Goal: Transaction & Acquisition: Purchase product/service

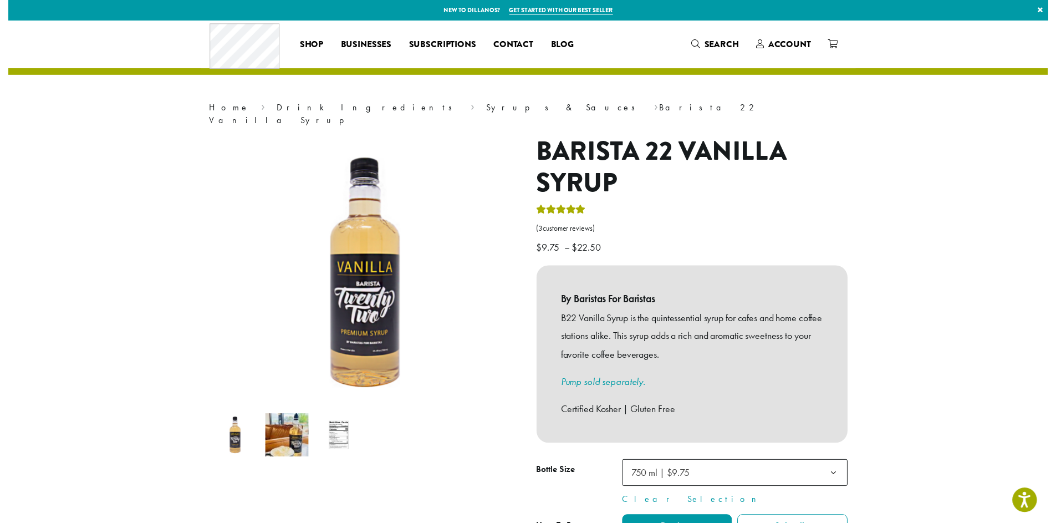
scroll to position [274, 0]
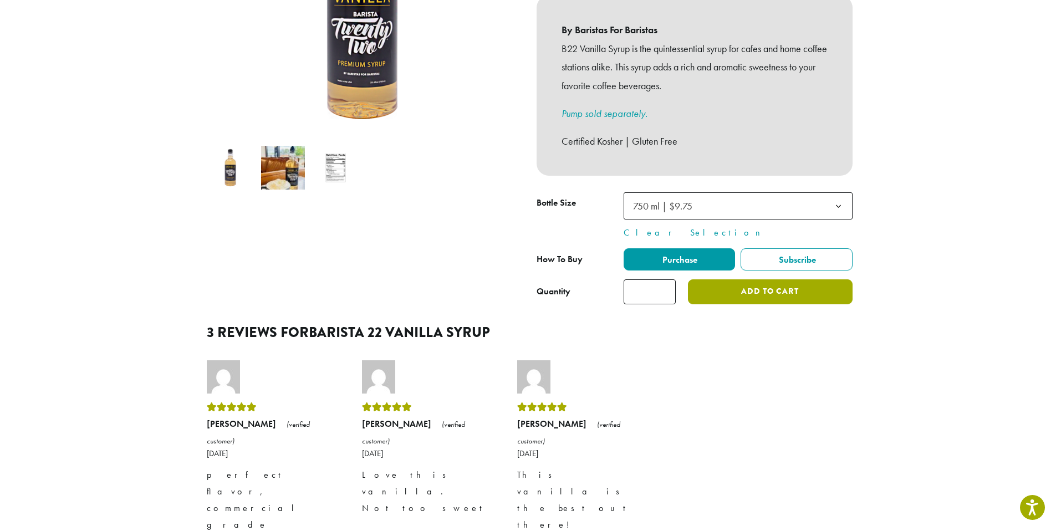
click at [753, 279] on button "Add to cart" at bounding box center [770, 291] width 164 height 25
click at [746, 200] on span "750 ml | $9.75" at bounding box center [738, 205] width 229 height 27
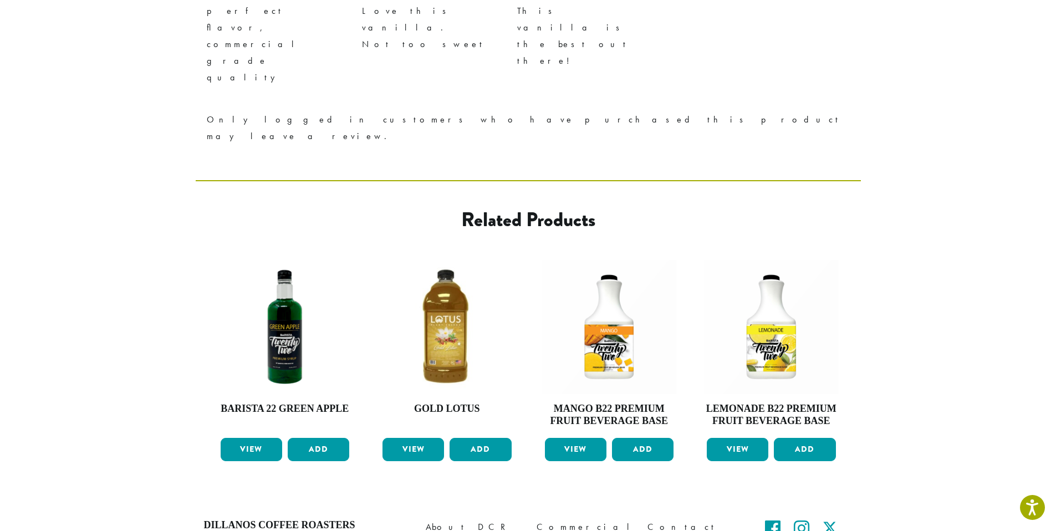
scroll to position [755, 0]
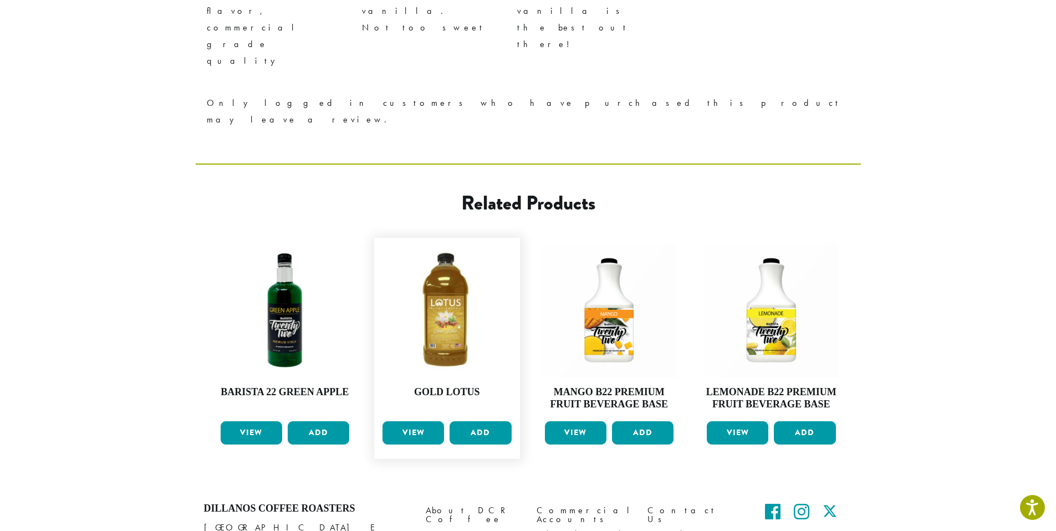
click at [421, 421] on link "View" at bounding box center [414, 432] width 62 height 23
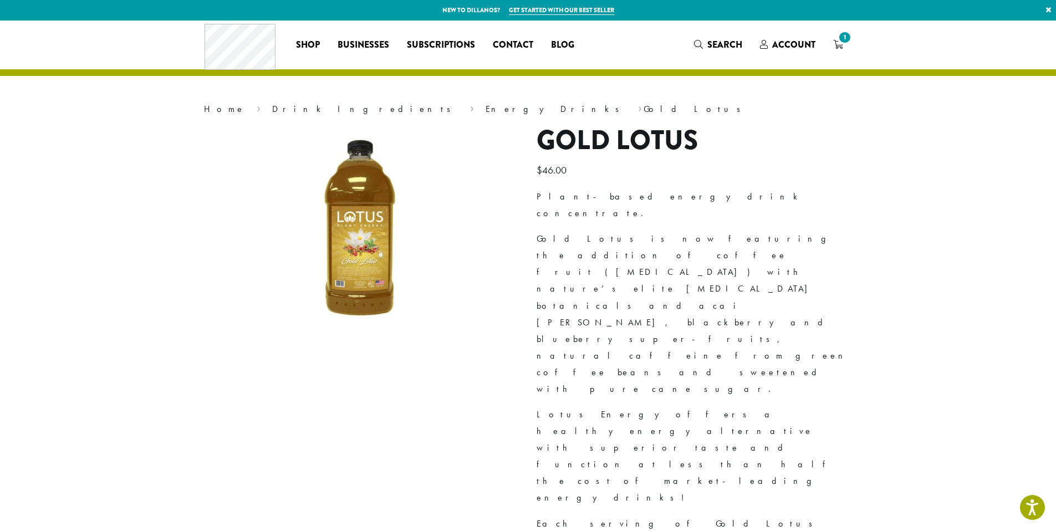
drag, startPoint x: 720, startPoint y: 41, endPoint x: 716, endPoint y: 56, distance: 15.5
click at [720, 41] on span "Search" at bounding box center [724, 44] width 35 height 13
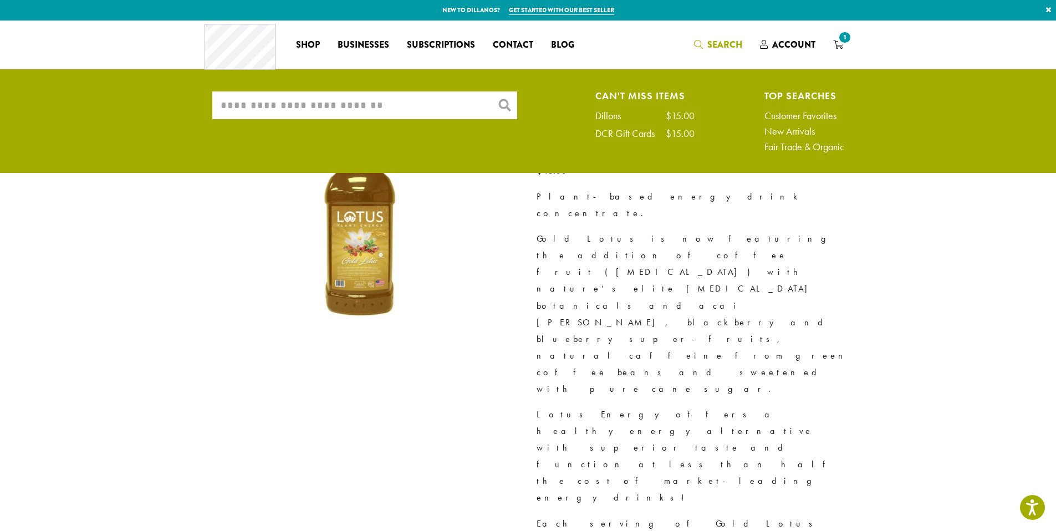
click at [424, 106] on input "What are you searching for?" at bounding box center [364, 105] width 305 height 28
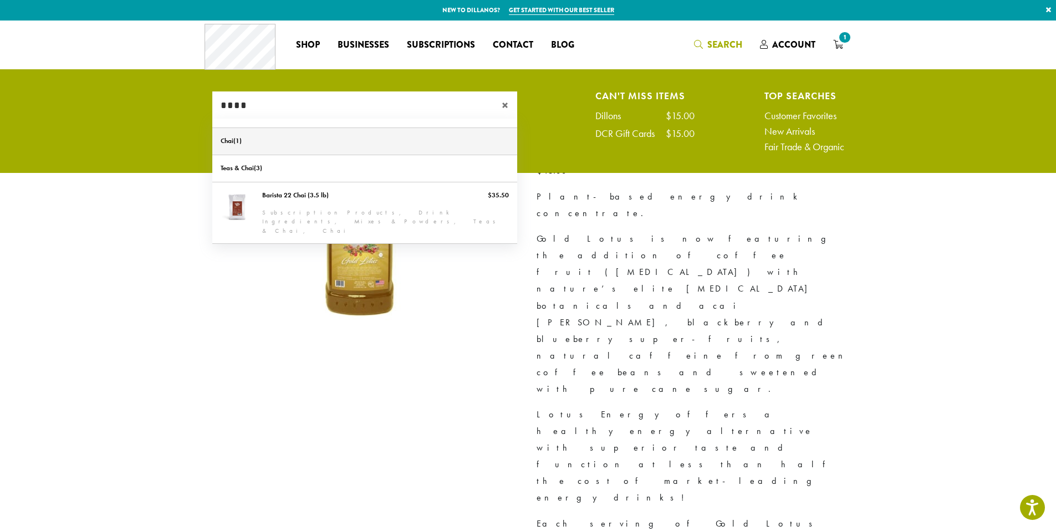
type input "****"
click at [238, 134] on link "Chai" at bounding box center [364, 141] width 305 height 27
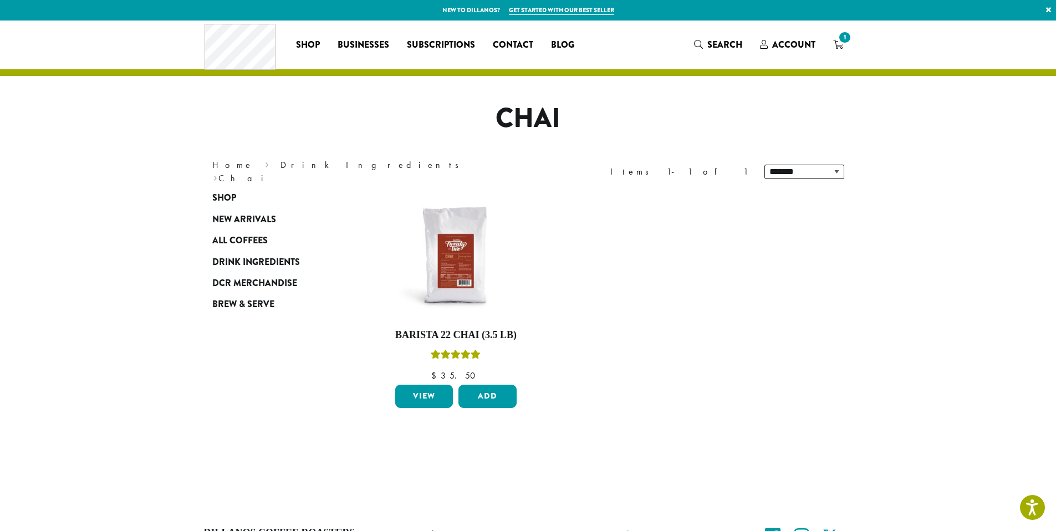
scroll to position [121, 0]
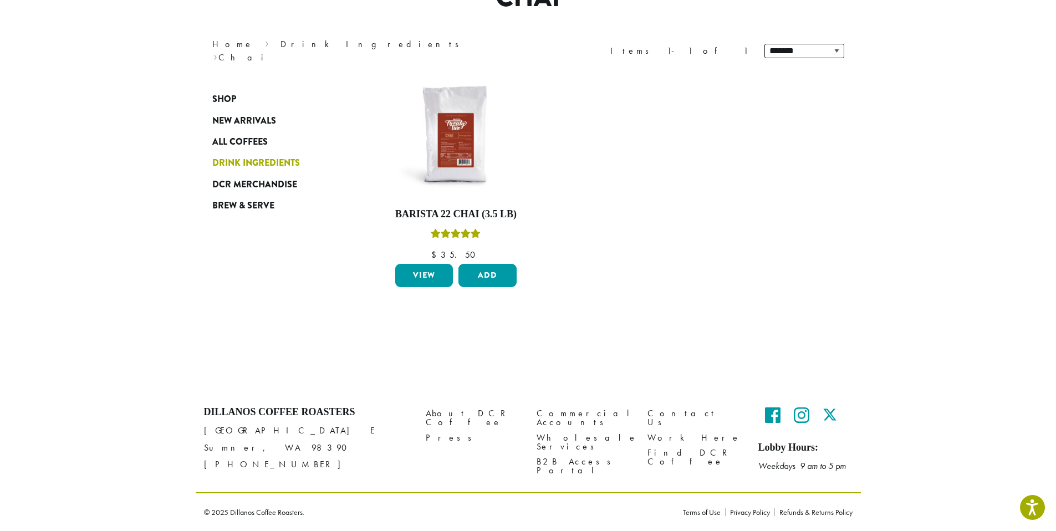
click at [258, 164] on span "Drink Ingredients" at bounding box center [256, 163] width 88 height 14
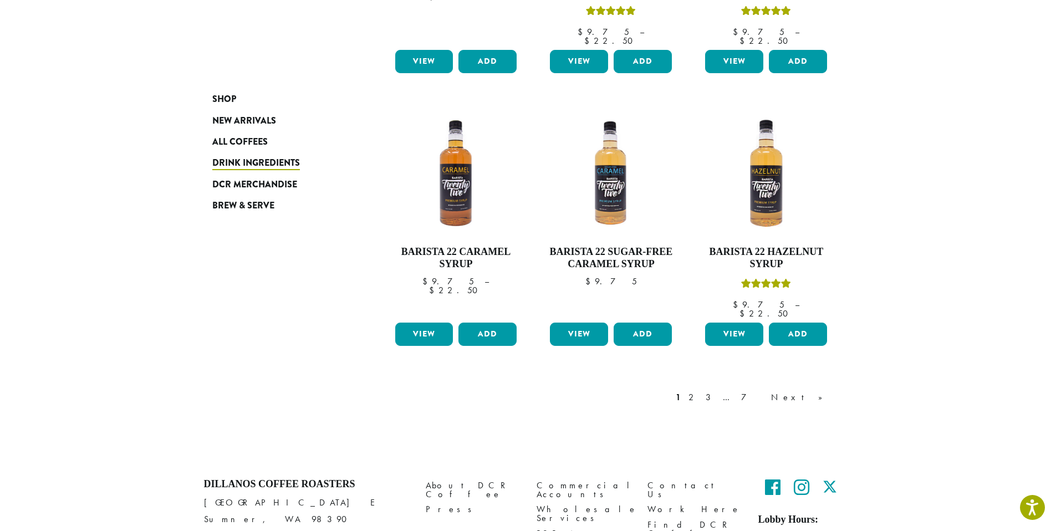
scroll to position [890, 0]
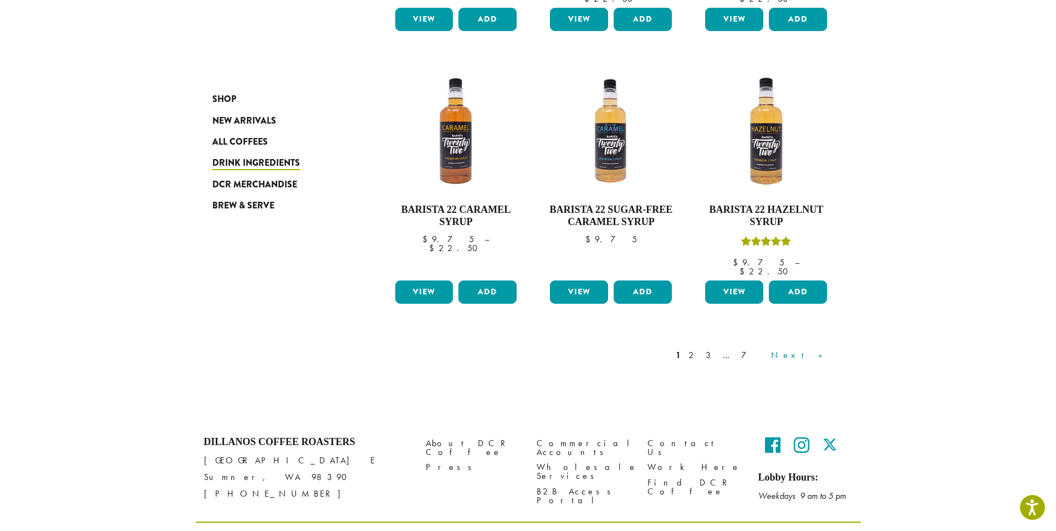
click at [819, 349] on link "Next »" at bounding box center [801, 355] width 64 height 13
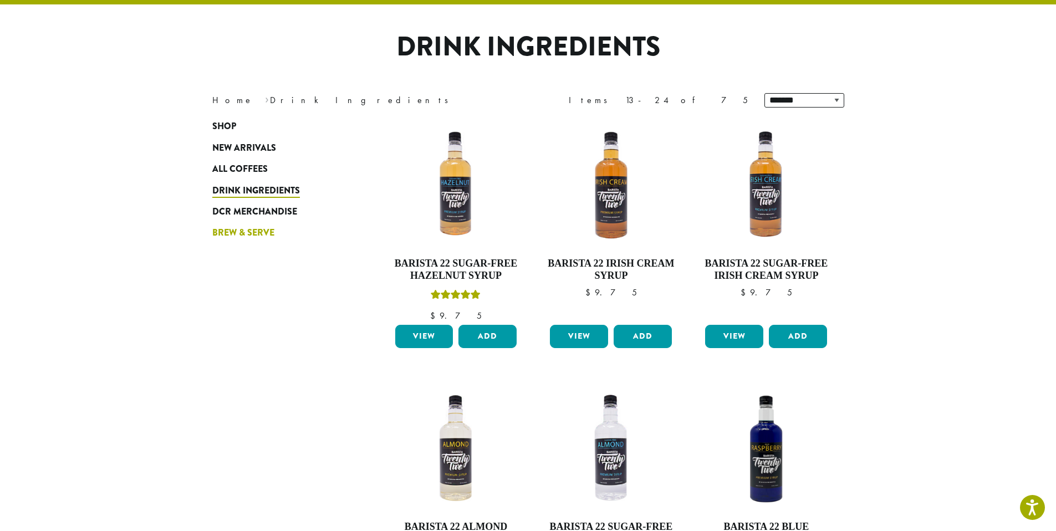
scroll to position [68, 0]
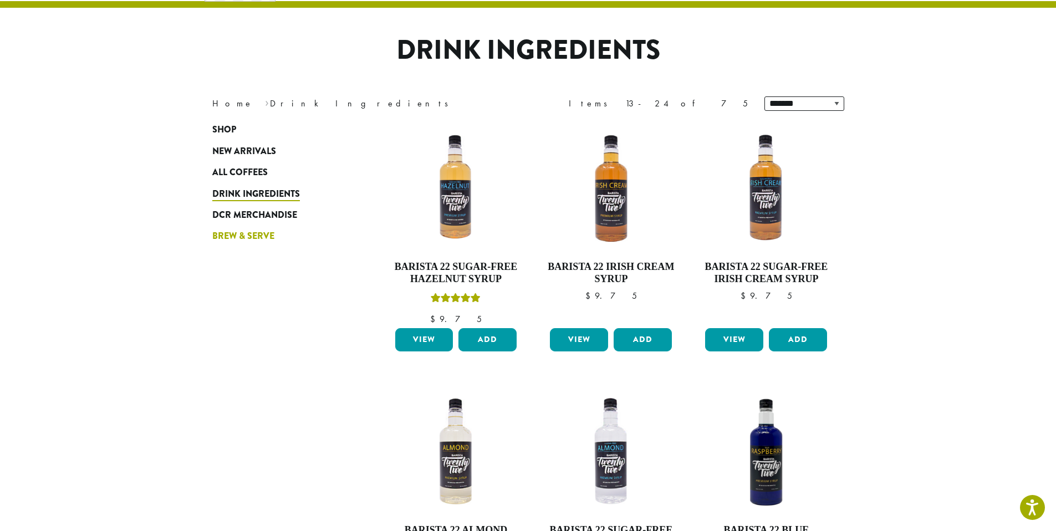
drag, startPoint x: 246, startPoint y: 233, endPoint x: 250, endPoint y: 238, distance: 6.7
click at [246, 233] on span "Brew & Serve" at bounding box center [243, 237] width 62 height 14
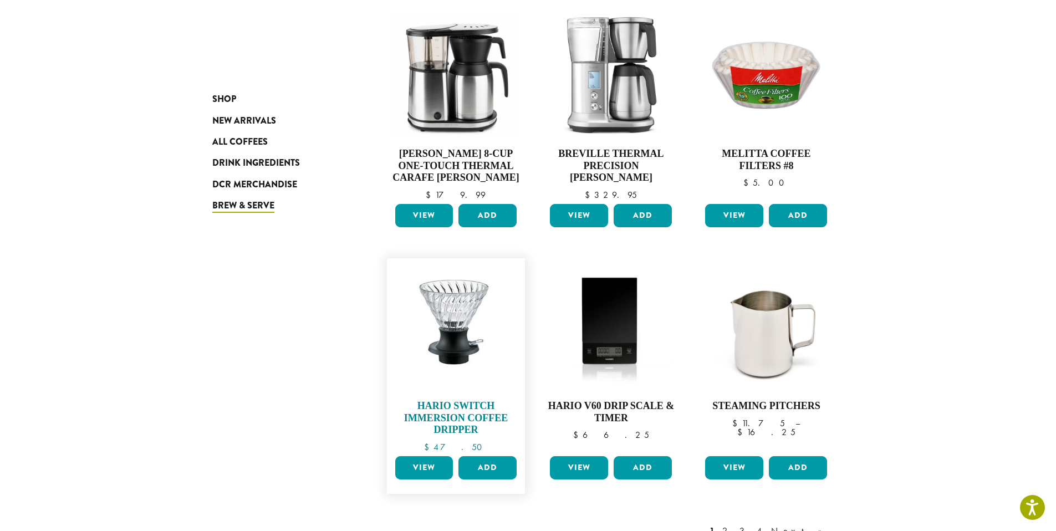
scroll to position [808, 0]
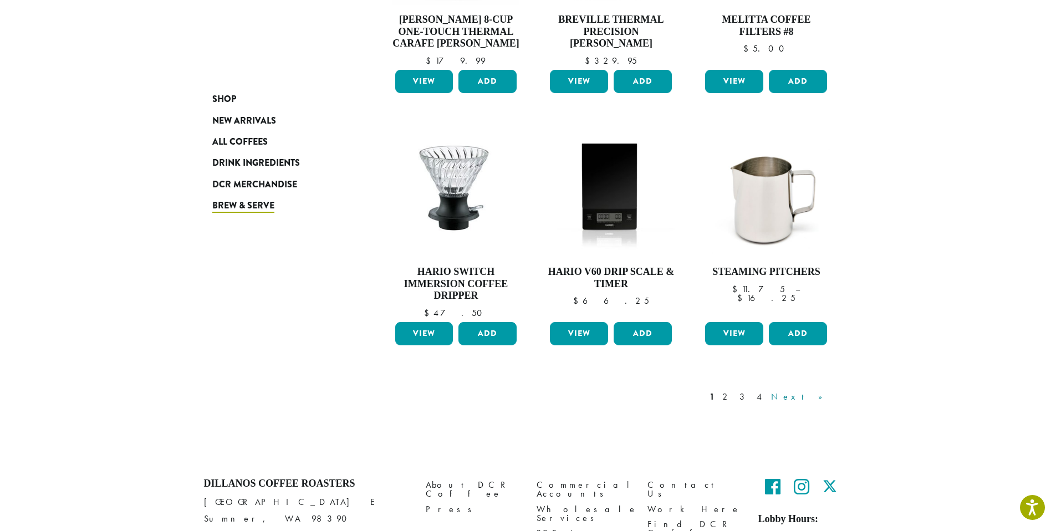
click at [823, 390] on link "Next »" at bounding box center [801, 396] width 64 height 13
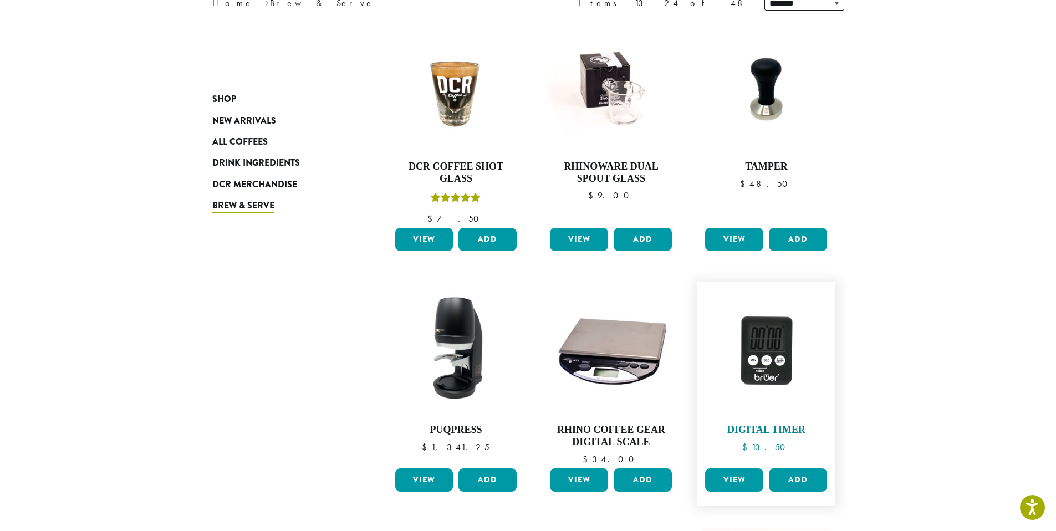
scroll to position [35, 0]
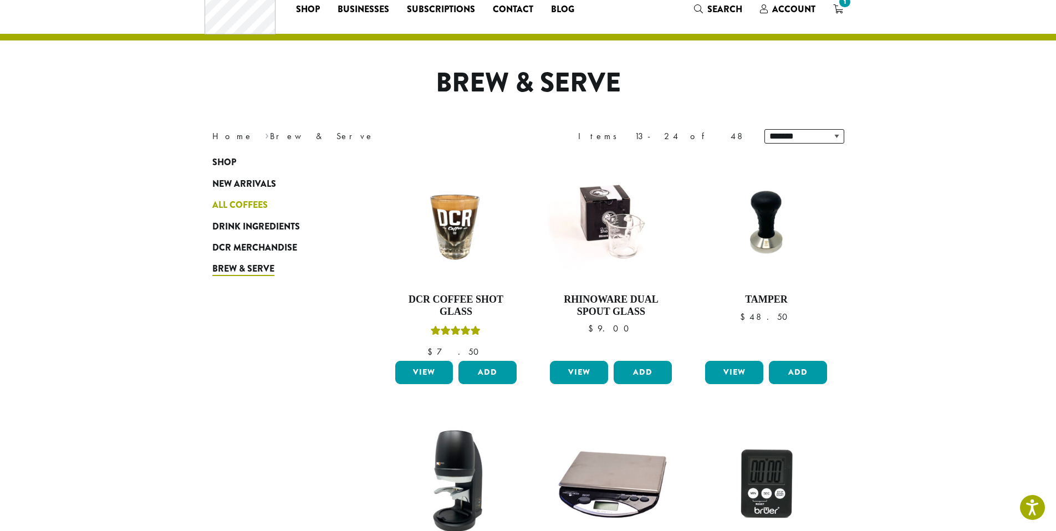
click at [257, 202] on span "All Coffees" at bounding box center [239, 205] width 55 height 14
click at [256, 160] on link "Shop" at bounding box center [278, 162] width 133 height 21
click at [231, 162] on span "Shop" at bounding box center [224, 163] width 24 height 14
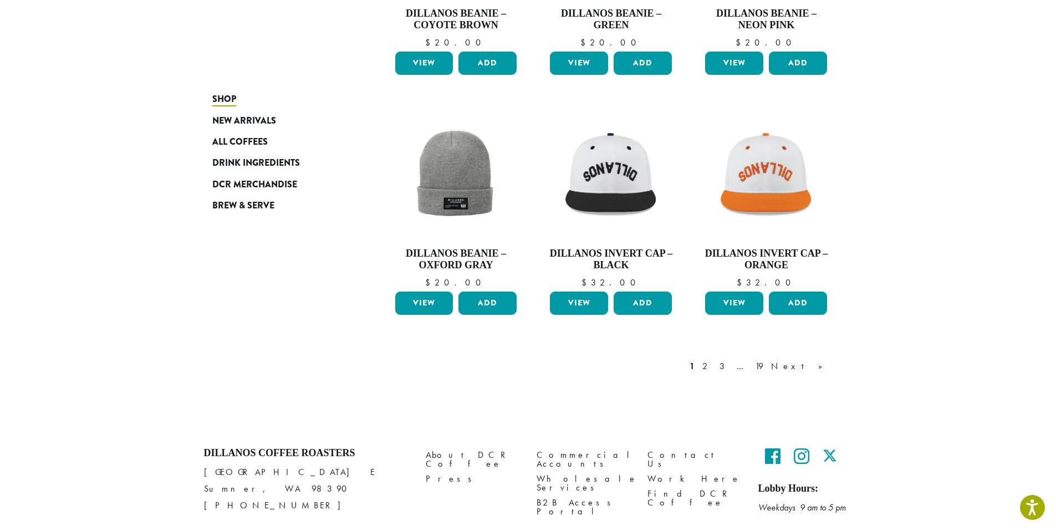
scroll to position [843, 0]
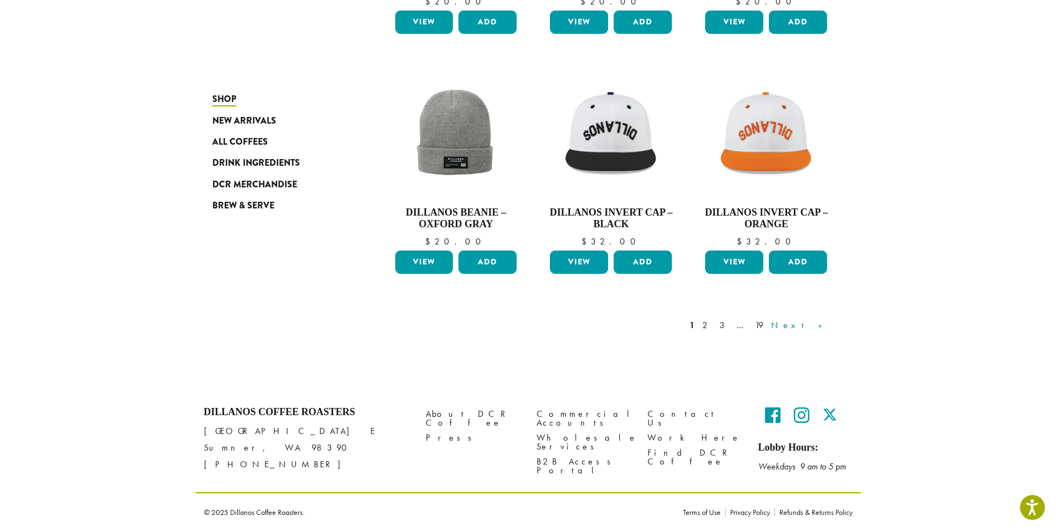
click at [819, 328] on link "Next »" at bounding box center [801, 325] width 64 height 13
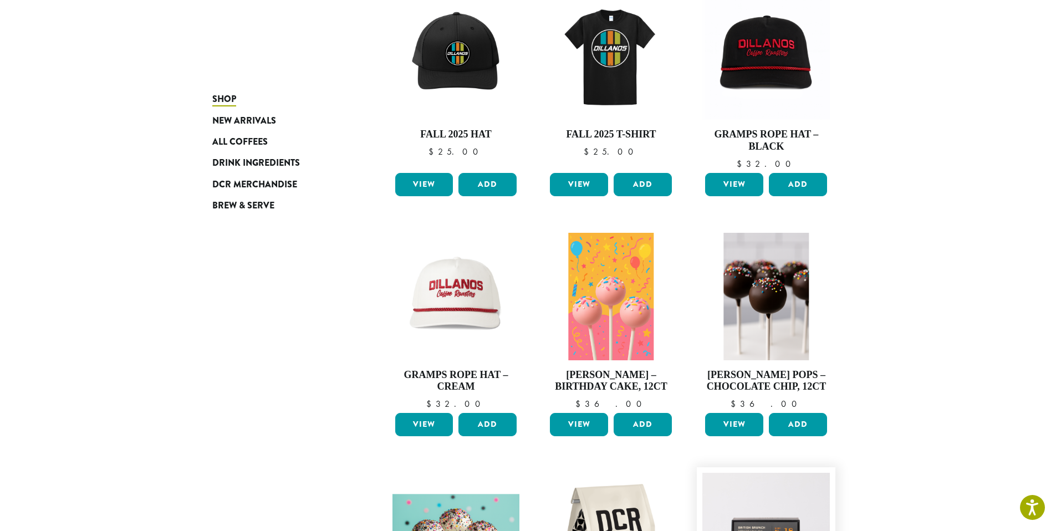
scroll to position [767, 0]
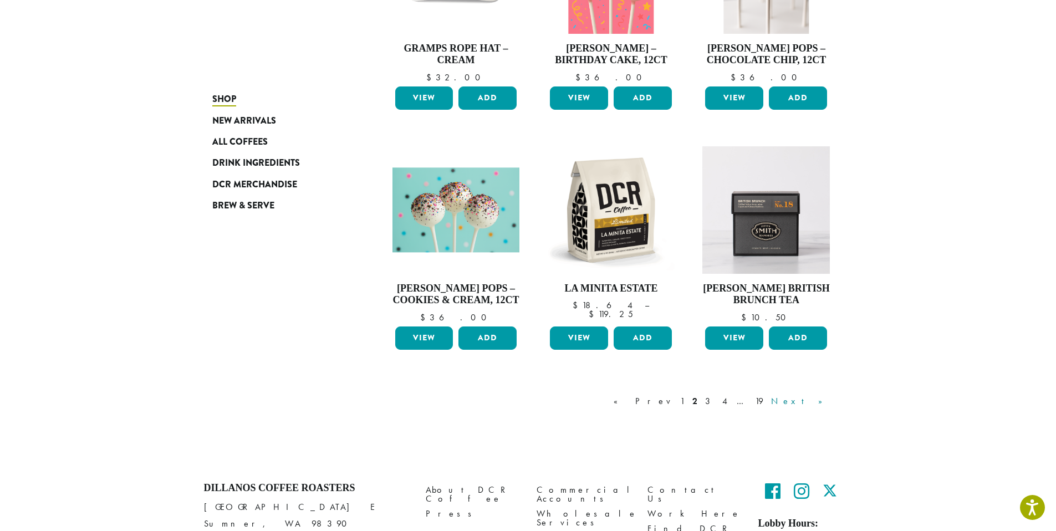
click at [823, 403] on link "Next »" at bounding box center [801, 401] width 64 height 13
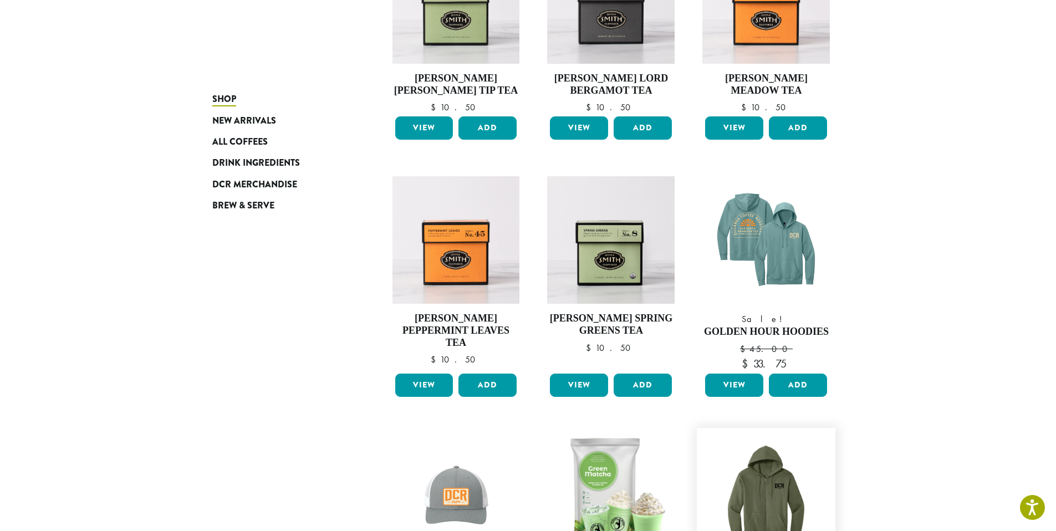
scroll to position [452, 0]
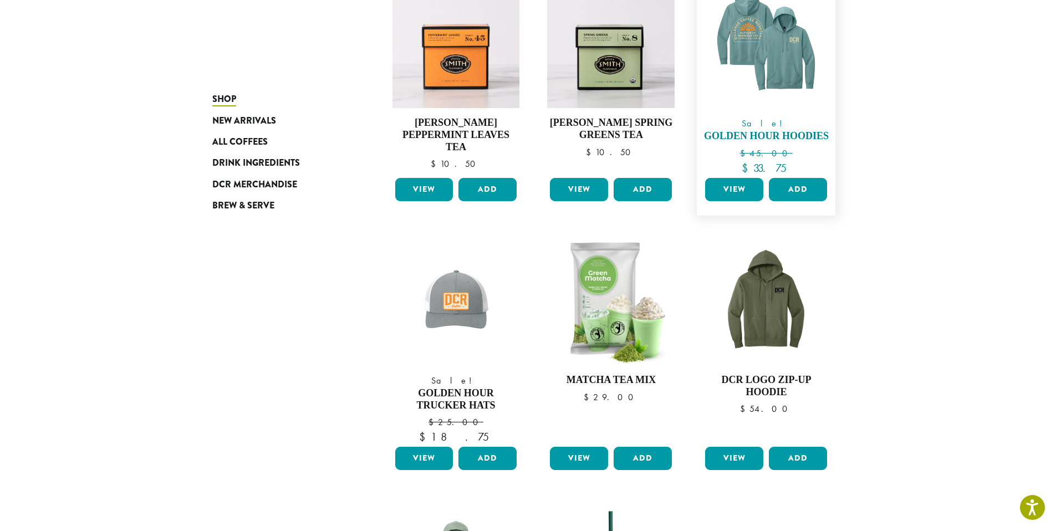
click at [773, 53] on img at bounding box center [766, 45] width 128 height 128
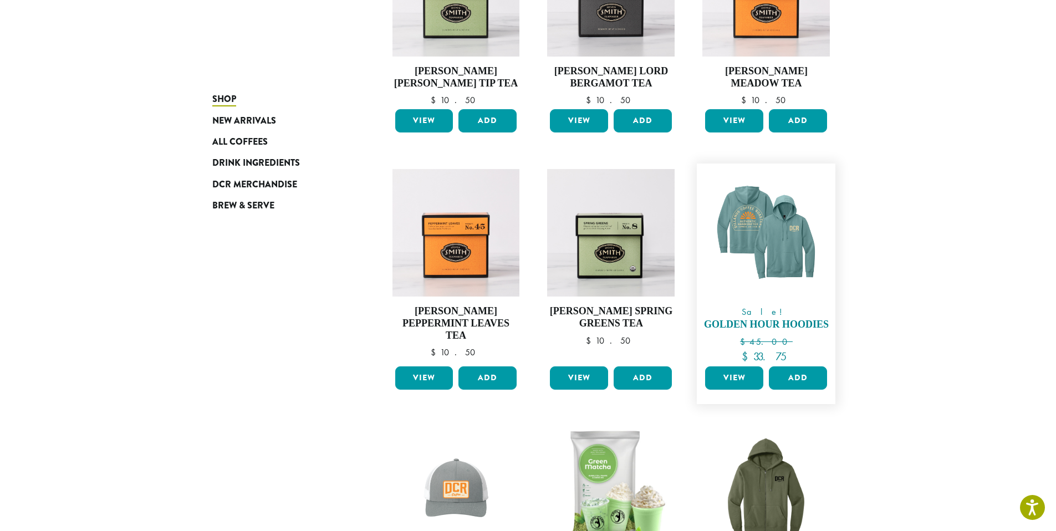
click at [755, 236] on img at bounding box center [766, 233] width 128 height 128
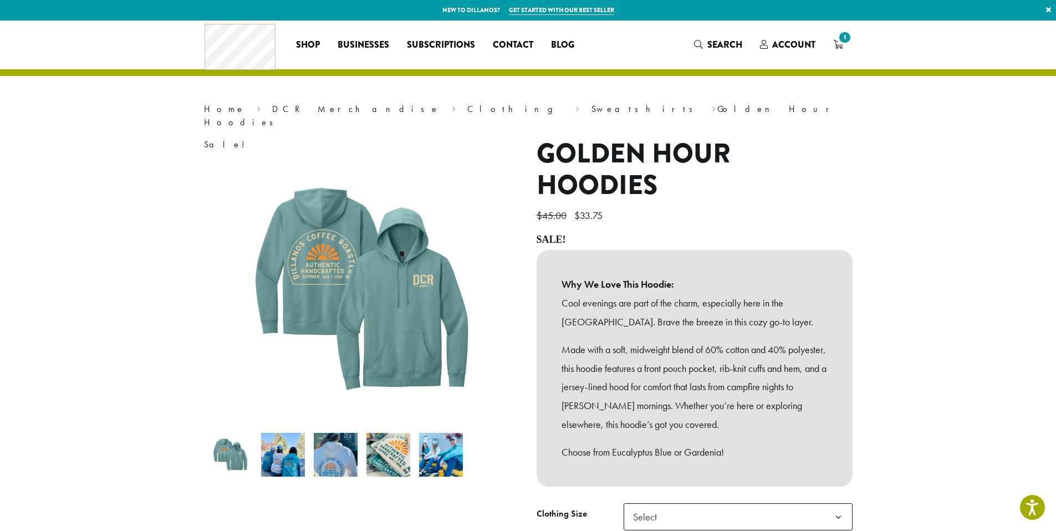
click at [271, 447] on img at bounding box center [283, 455] width 44 height 44
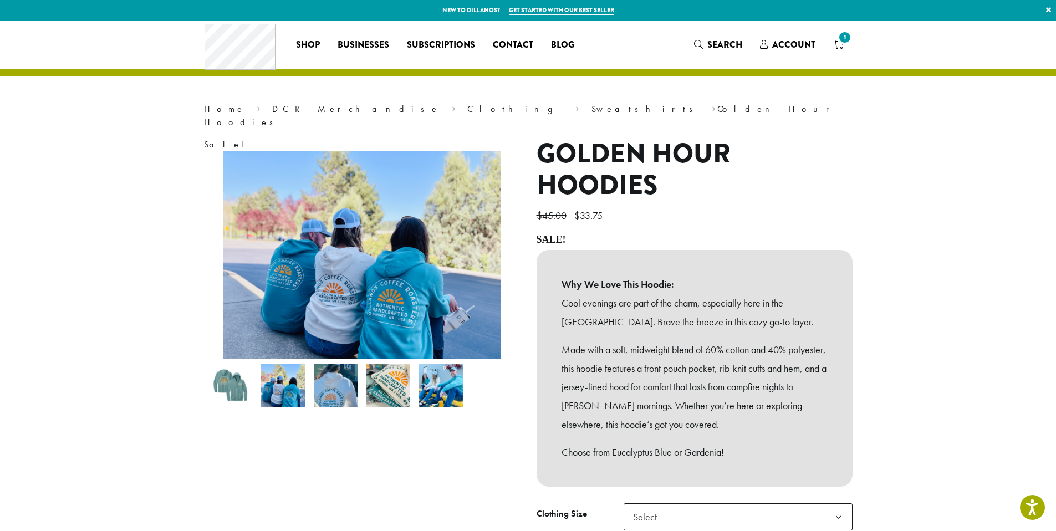
click at [351, 388] on img at bounding box center [336, 386] width 44 height 44
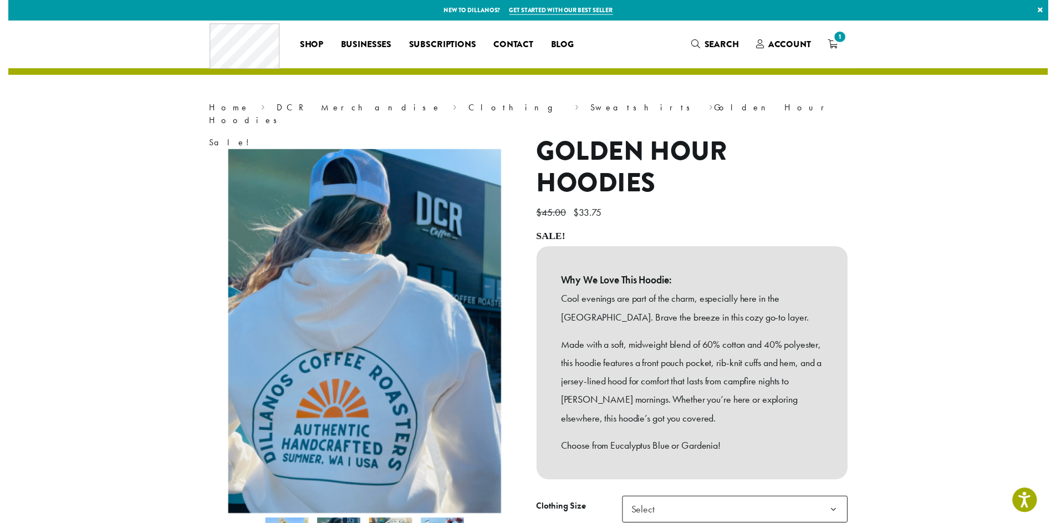
scroll to position [188, 0]
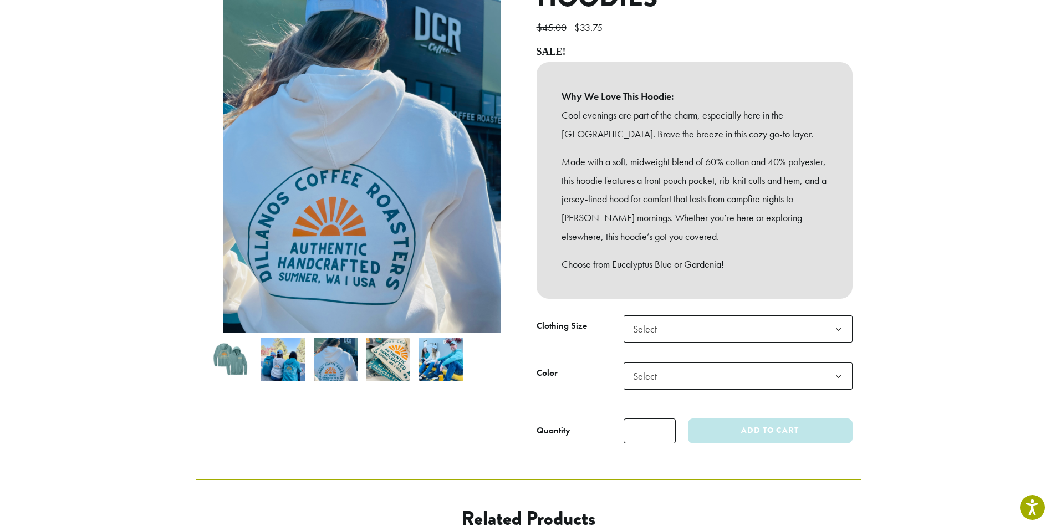
click at [394, 363] on img at bounding box center [388, 360] width 44 height 44
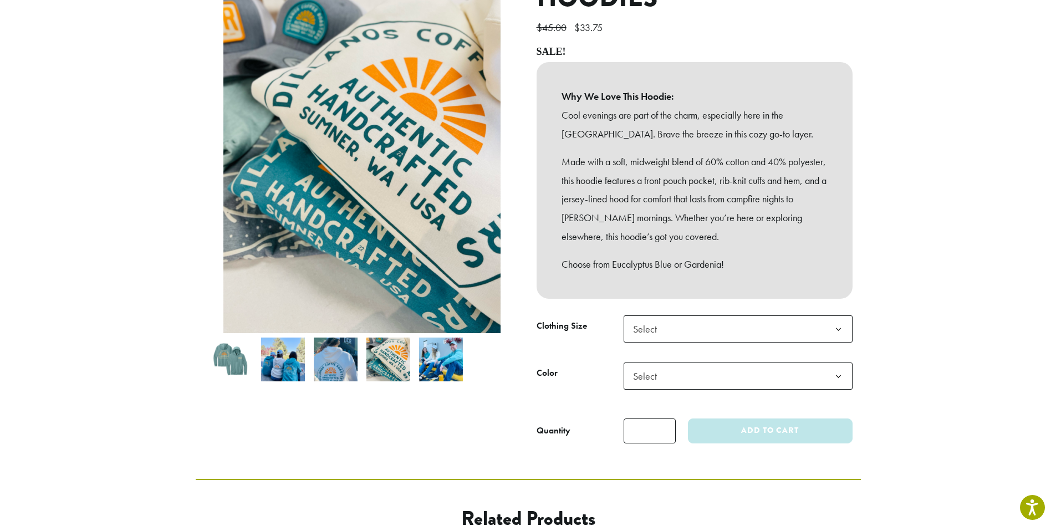
click at [446, 354] on img at bounding box center [441, 360] width 44 height 44
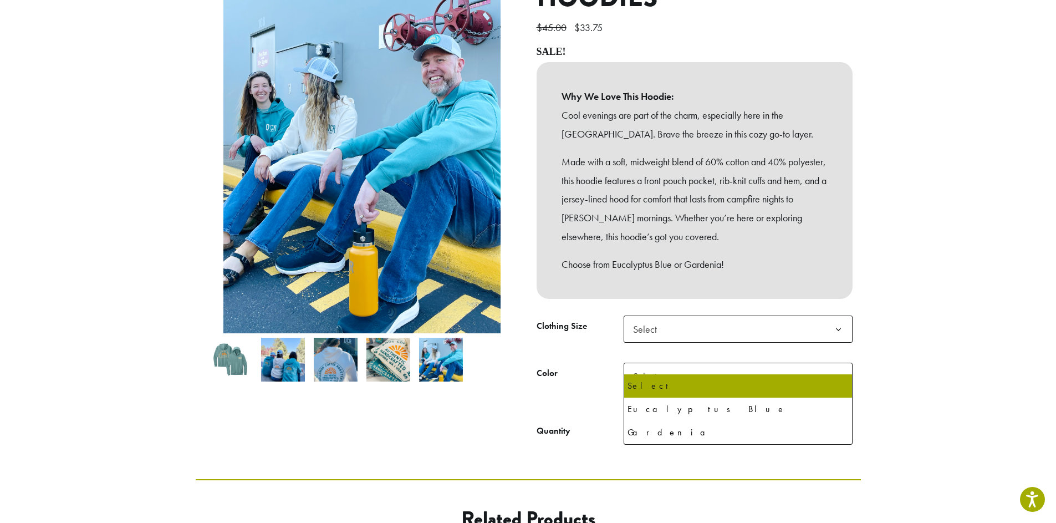
click at [725, 364] on span "Select" at bounding box center [738, 376] width 229 height 27
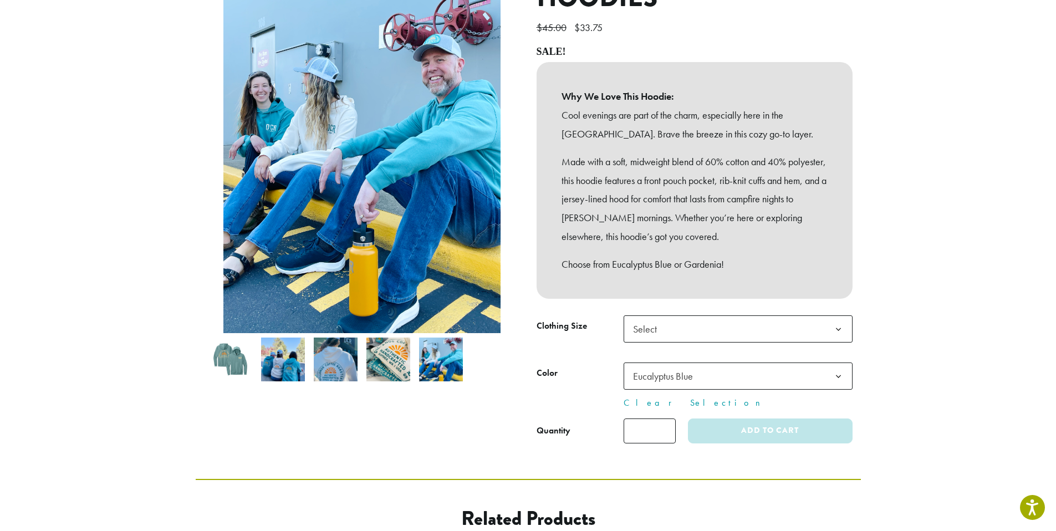
click at [666, 318] on span "Select" at bounding box center [648, 329] width 39 height 22
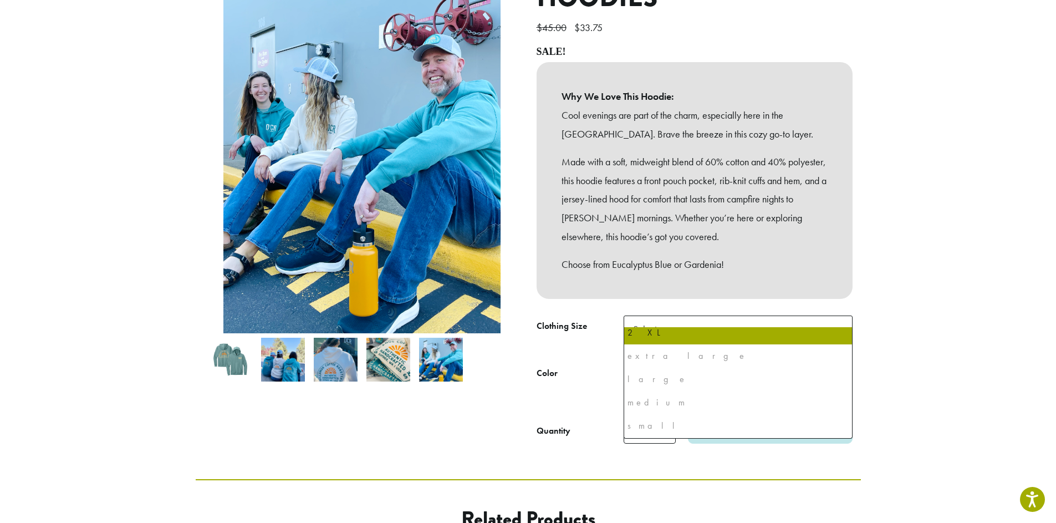
scroll to position [0, 0]
click at [501, 378] on div "Sale!" at bounding box center [362, 196] width 333 height 493
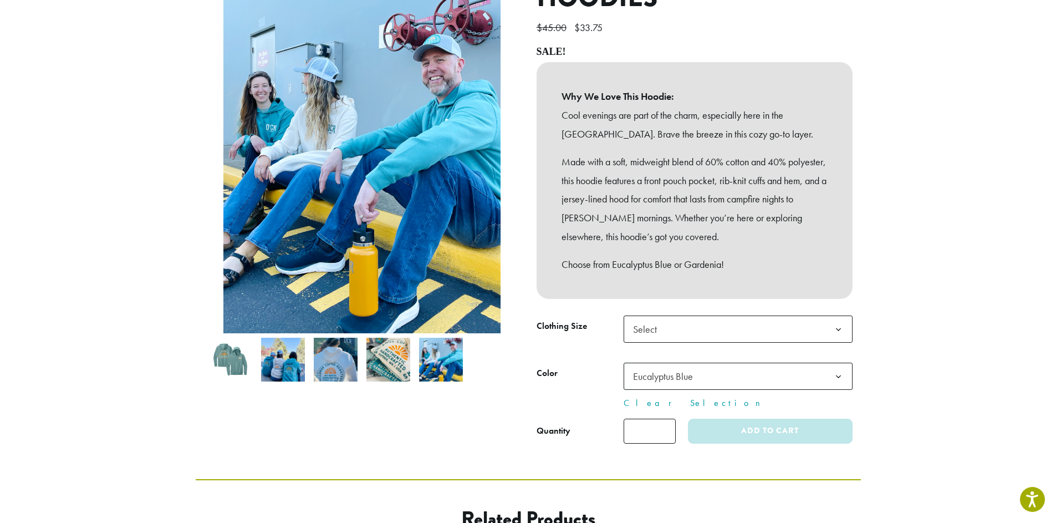
click at [659, 370] on span "Eucalyptus Blue" at bounding box center [663, 376] width 60 height 13
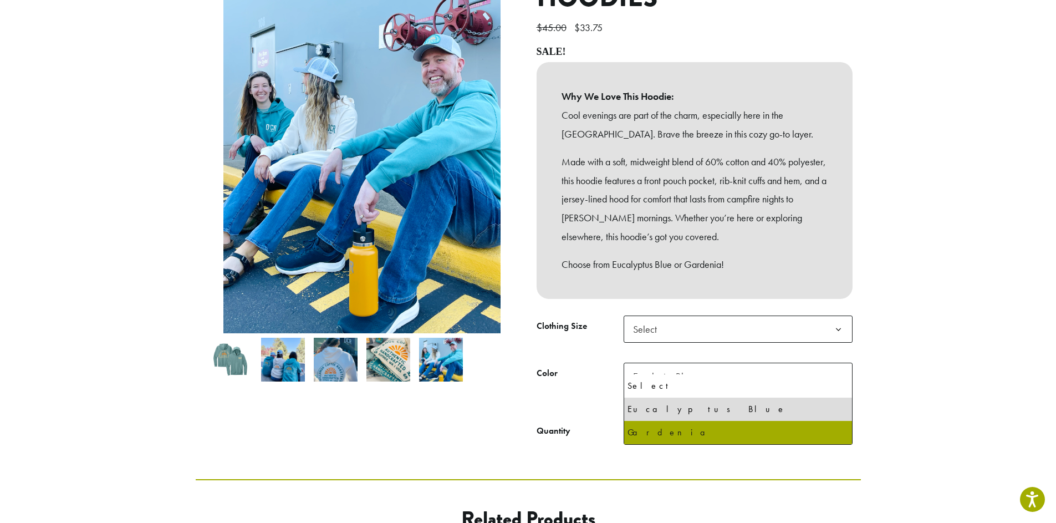
select select "********"
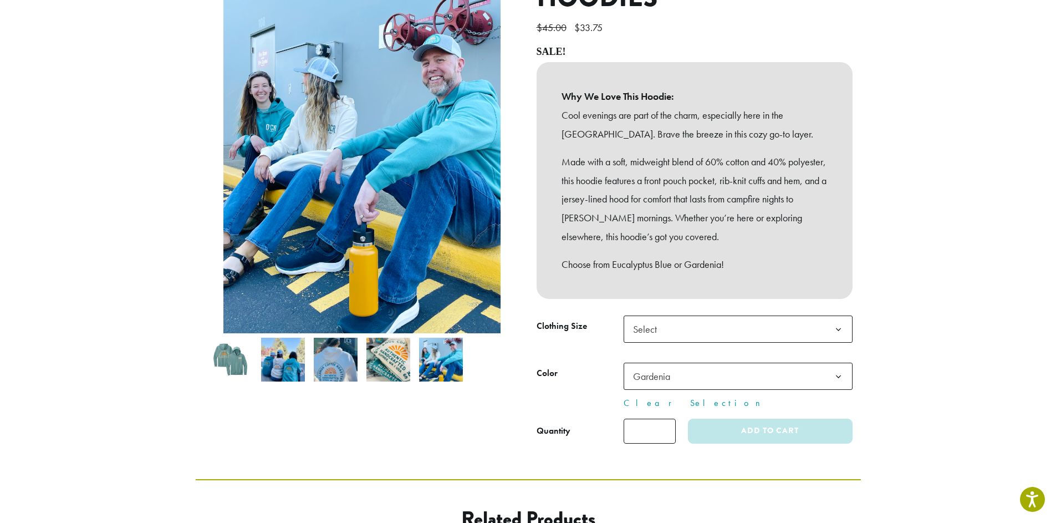
click at [673, 315] on span "Select" at bounding box center [738, 328] width 229 height 27
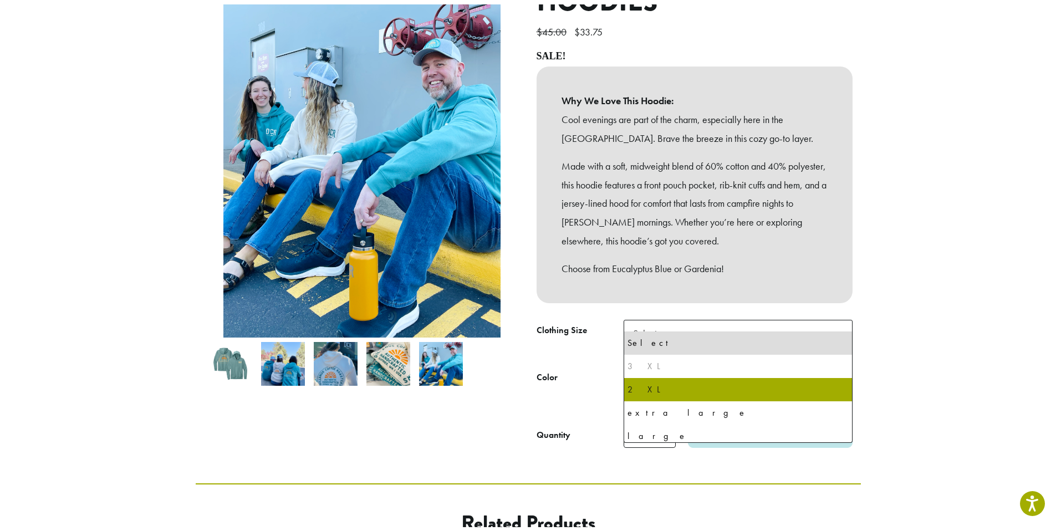
scroll to position [53, 0]
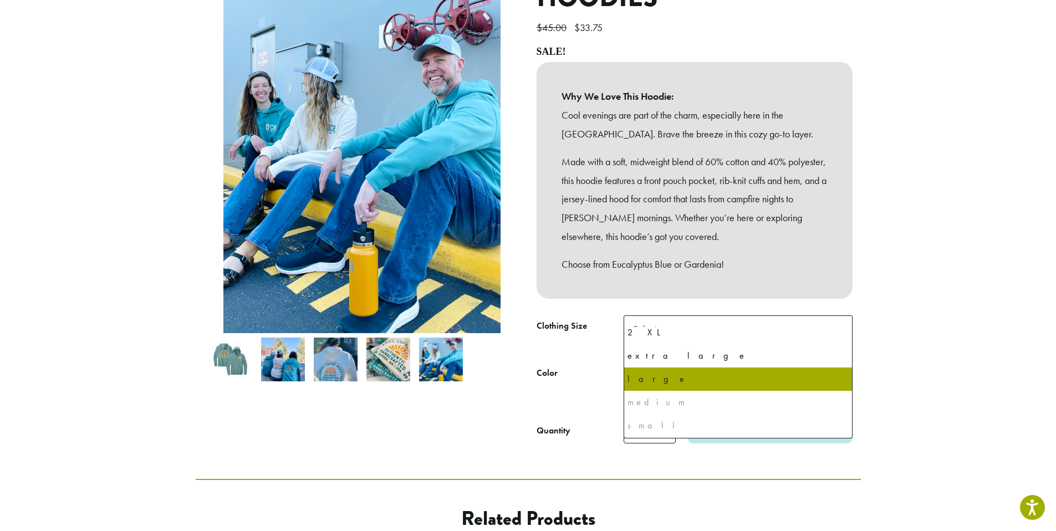
select select "*****"
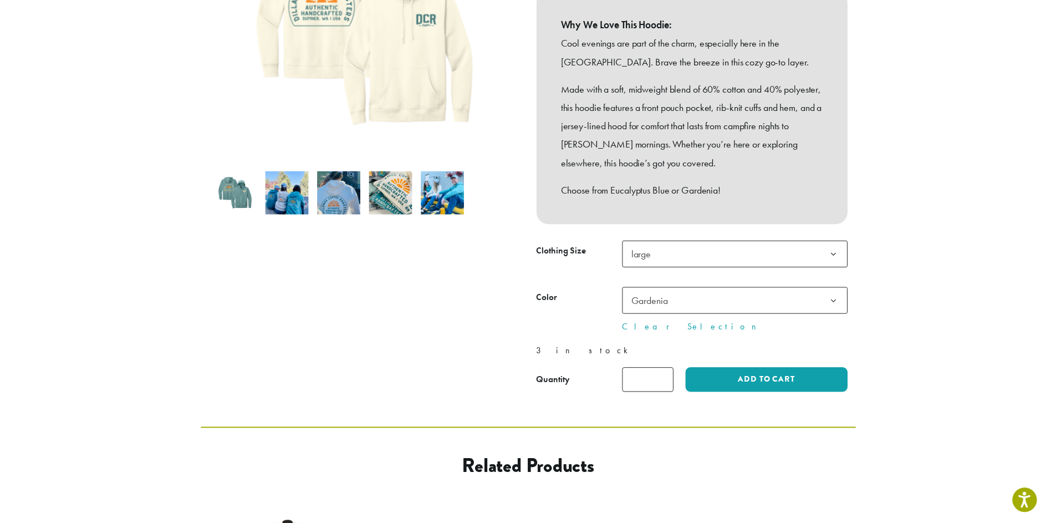
scroll to position [126, 0]
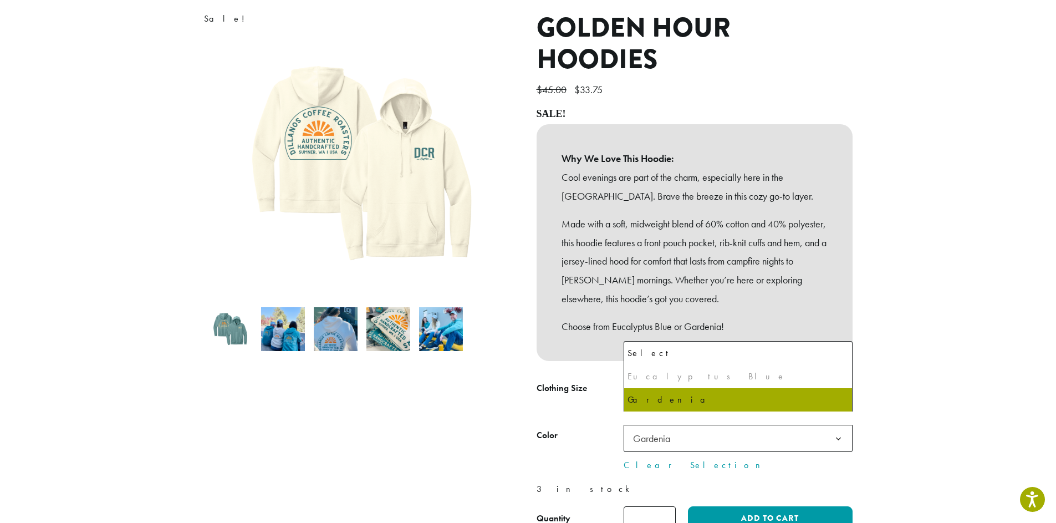
click at [655, 432] on span "Gardenia" at bounding box center [651, 438] width 37 height 13
click at [655, 375] on div "Eucalyptus Blue" at bounding box center [738, 376] width 221 height 17
click at [656, 378] on div "Eucalyptus Blue" at bounding box center [738, 376] width 221 height 17
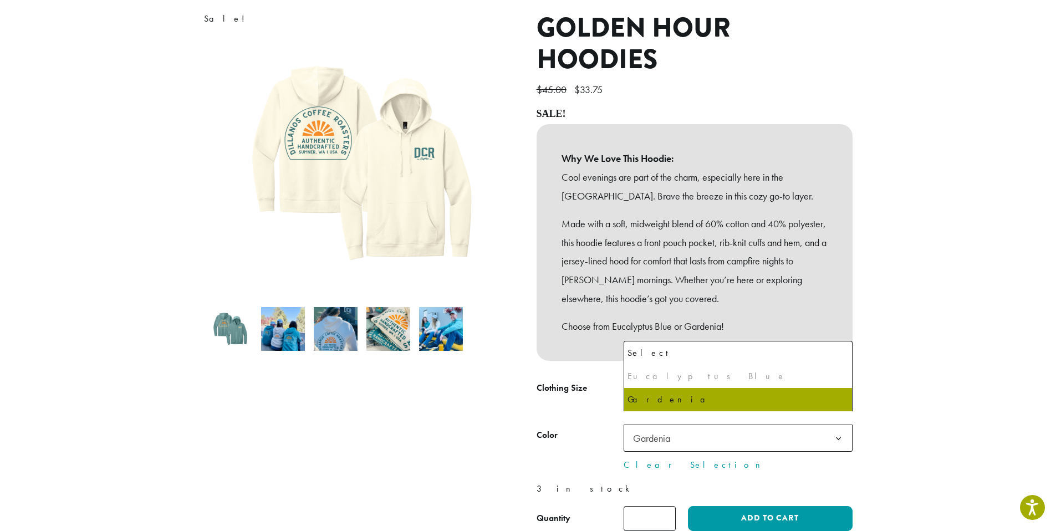
click at [656, 427] on span "Gardenia" at bounding box center [655, 438] width 53 height 22
drag, startPoint x: 658, startPoint y: 430, endPoint x: 678, endPoint y: 430, distance: 20.0
click at [658, 432] on span "Gardenia" at bounding box center [651, 438] width 37 height 13
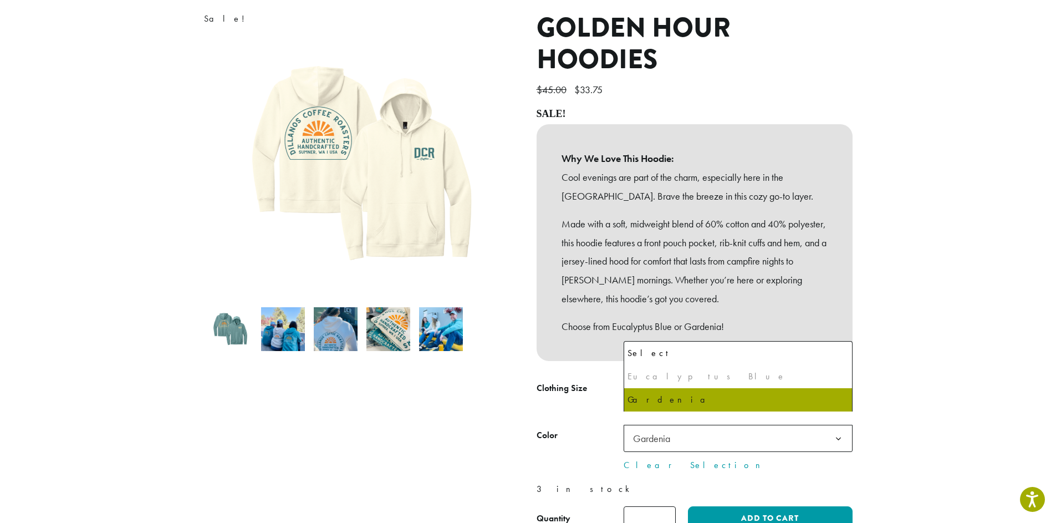
click at [671, 375] on div "Eucalyptus Blue" at bounding box center [738, 376] width 221 height 17
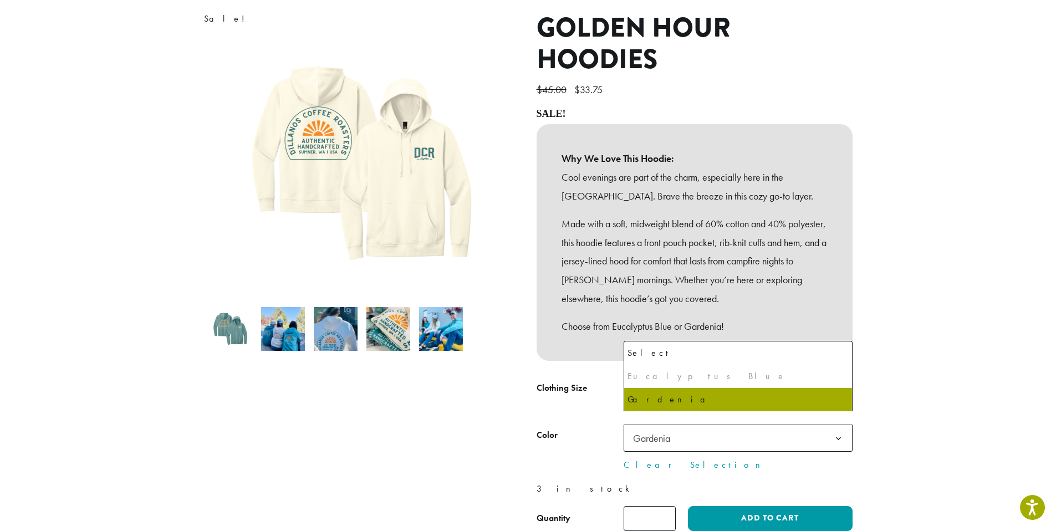
click at [686, 481] on p "3 in stock" at bounding box center [695, 489] width 316 height 17
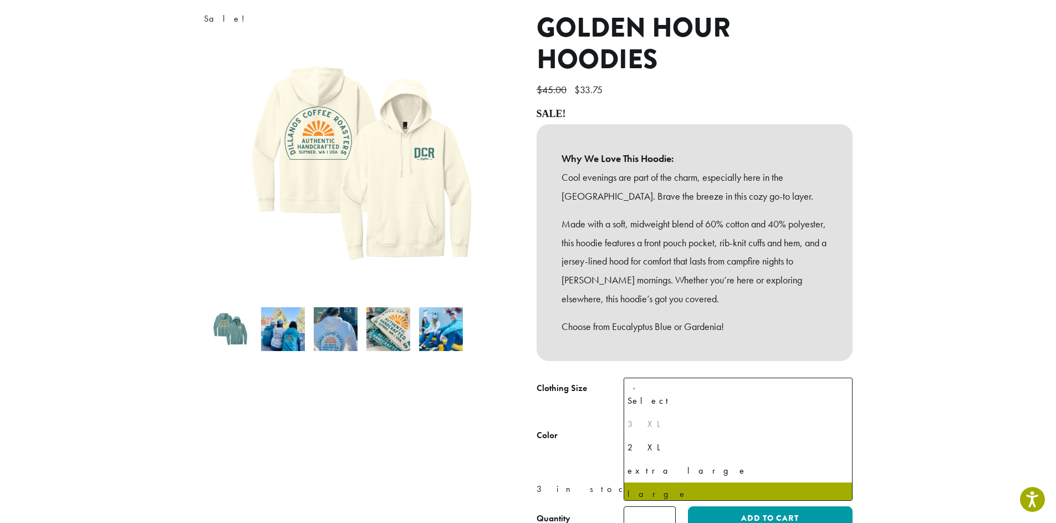
click at [662, 380] on span "large" at bounding box center [646, 391] width 35 height 22
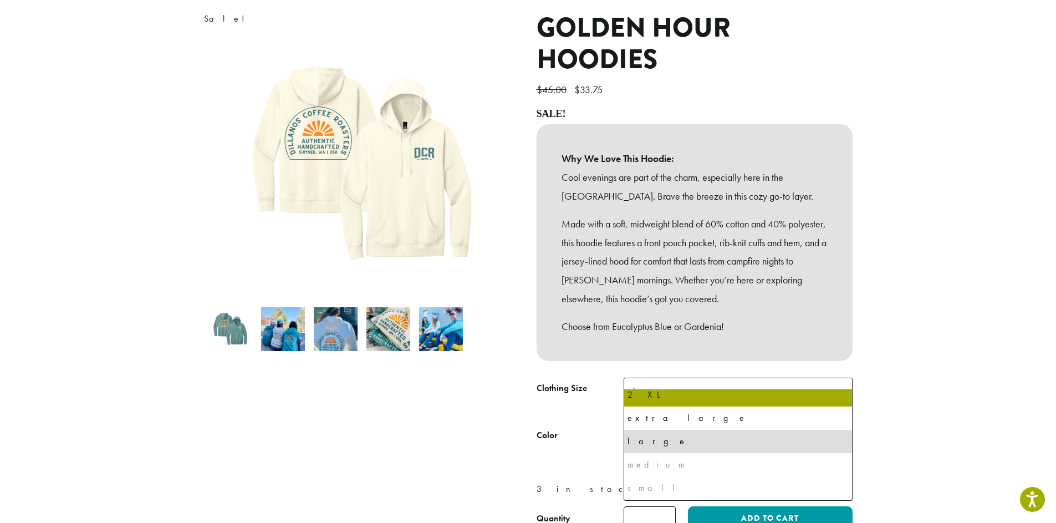
select select
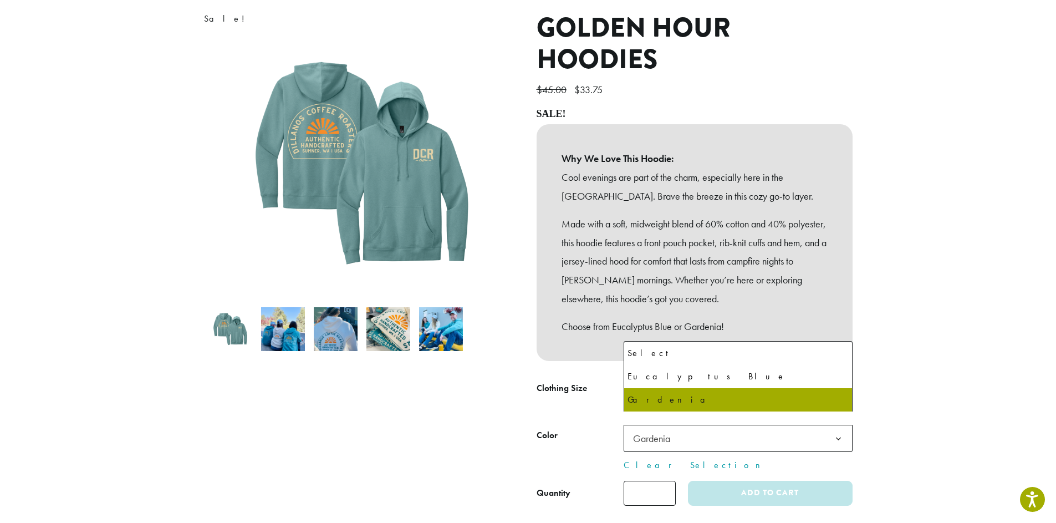
click at [668, 432] on span "Gardenia" at bounding box center [651, 438] width 37 height 13
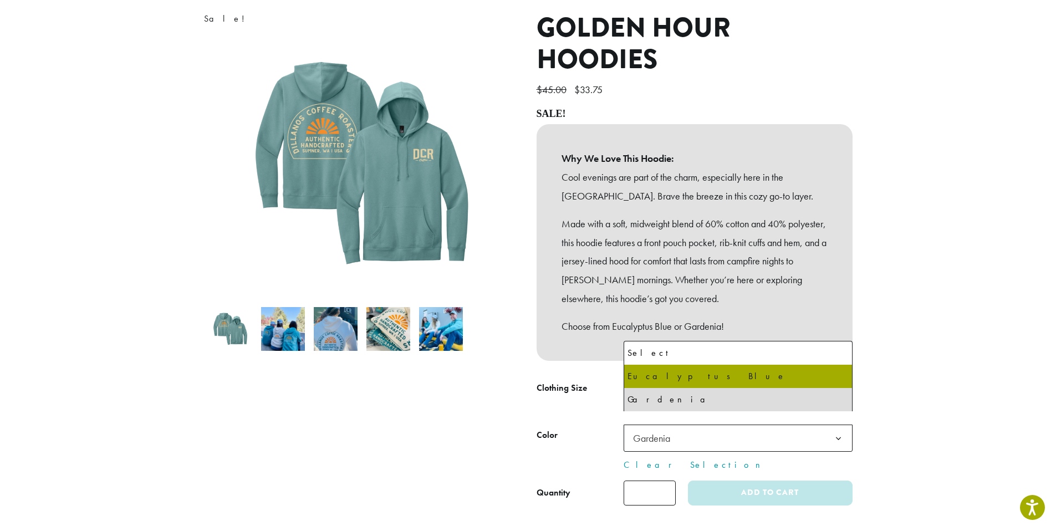
select select "**********"
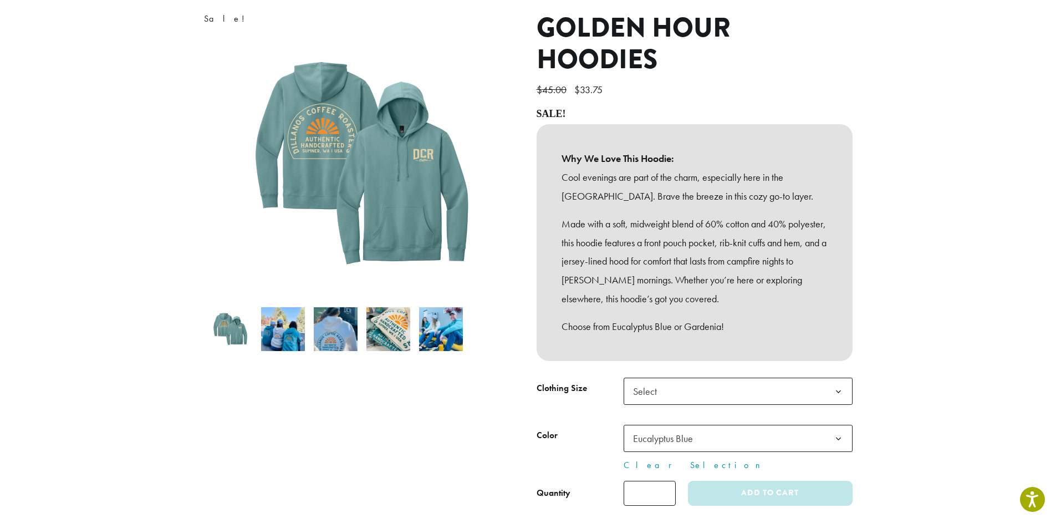
click at [659, 385] on span "Select" at bounding box center [648, 391] width 39 height 22
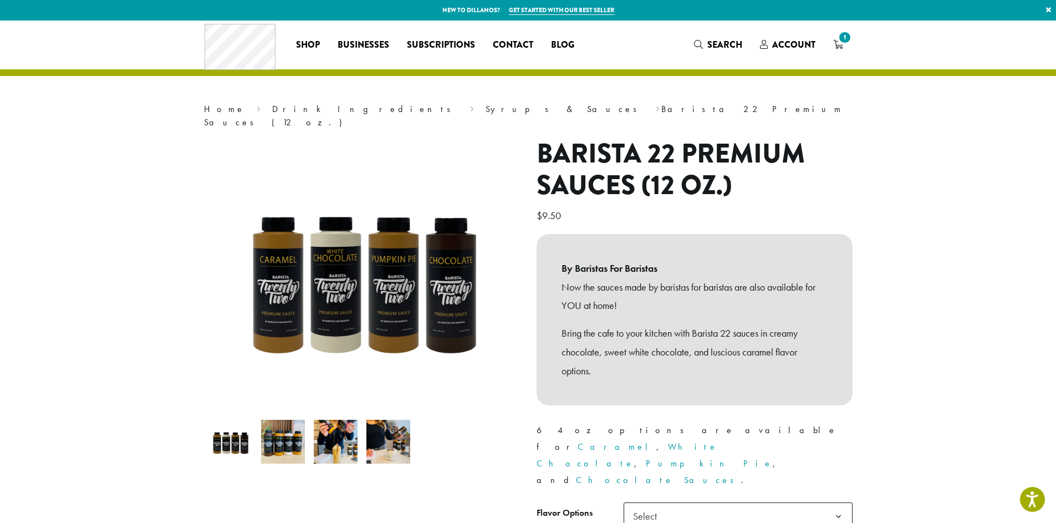
click at [776, 502] on span "Select" at bounding box center [738, 515] width 229 height 27
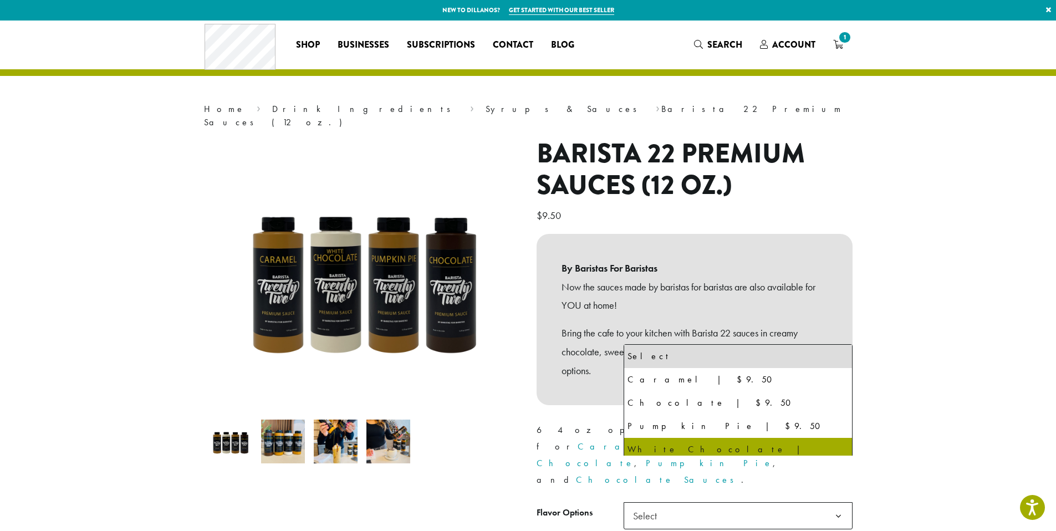
select select "**********"
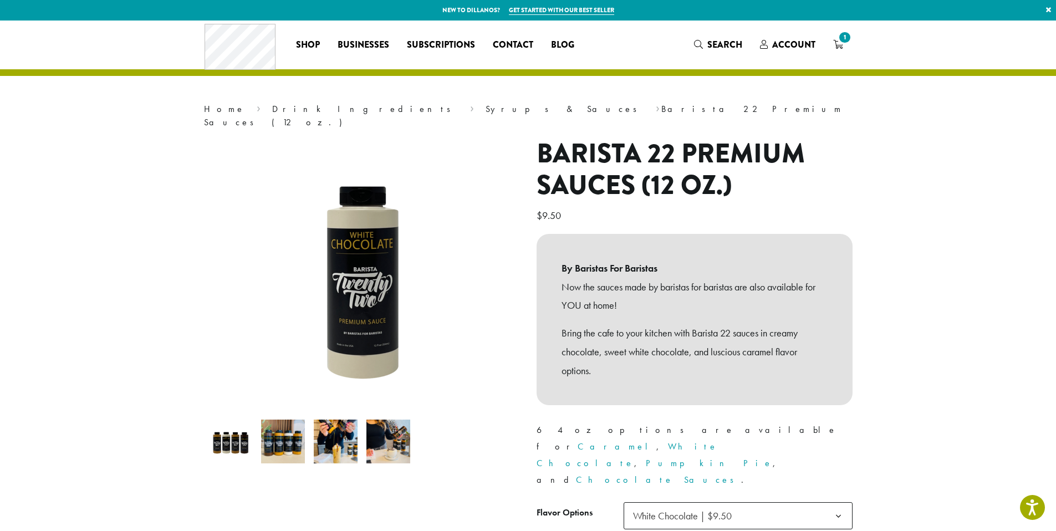
scroll to position [270, 0]
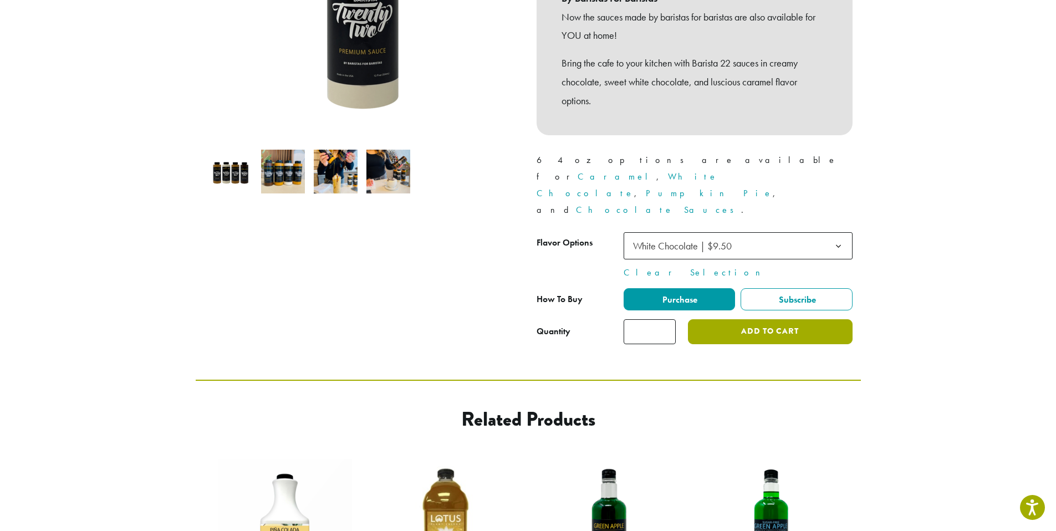
click at [752, 319] on button "Add to cart" at bounding box center [770, 331] width 164 height 25
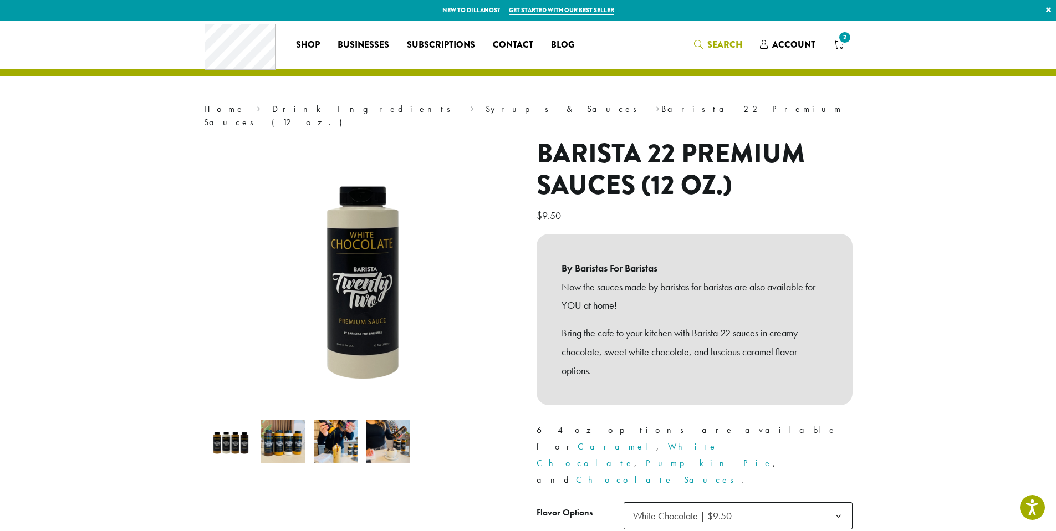
click at [711, 40] on span "Search" at bounding box center [724, 44] width 35 height 13
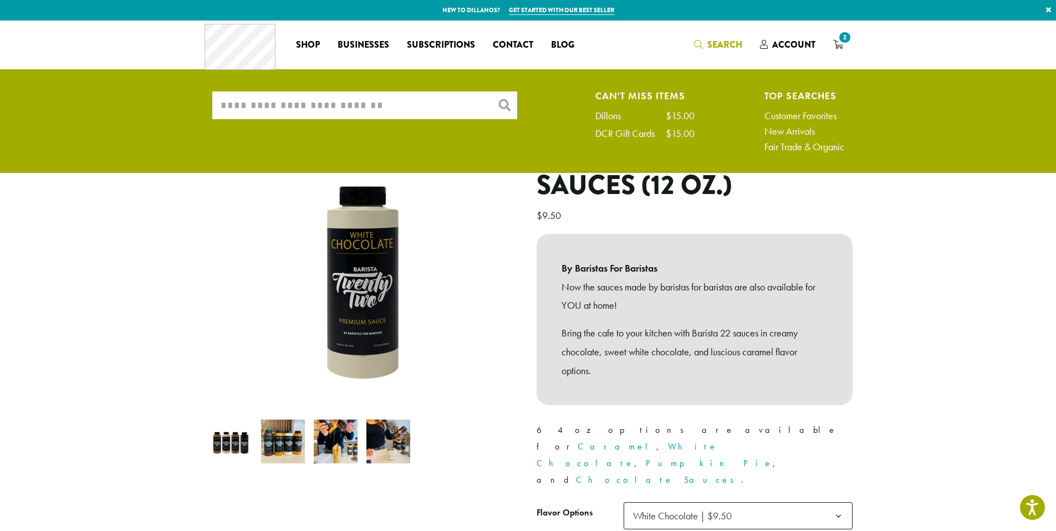
click at [409, 99] on input "What are you searching for?" at bounding box center [364, 105] width 305 height 28
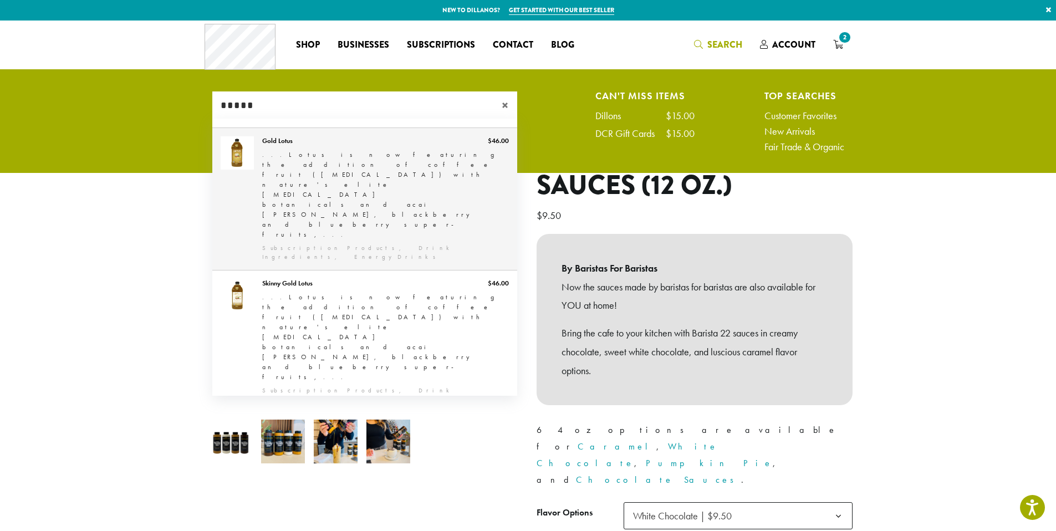
type input "*****"
click at [342, 165] on link "Gold Lotus" at bounding box center [364, 199] width 305 height 142
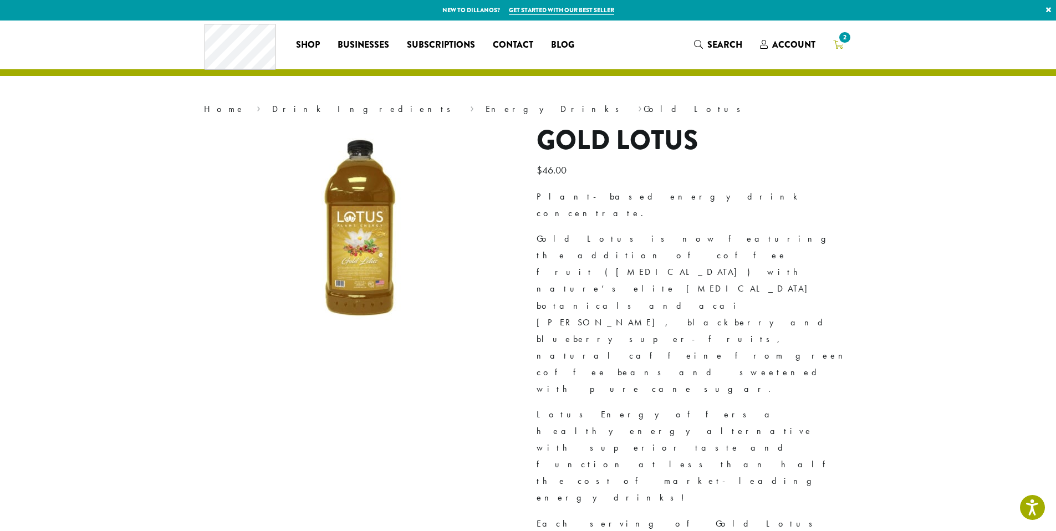
click at [835, 44] on icon "2" at bounding box center [838, 44] width 10 height 9
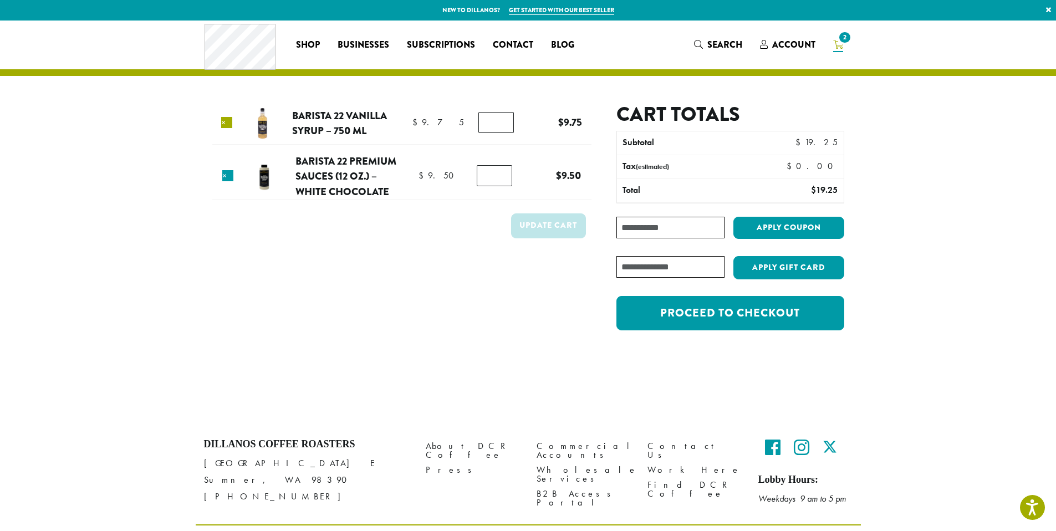
click at [228, 121] on link "×" at bounding box center [226, 122] width 11 height 11
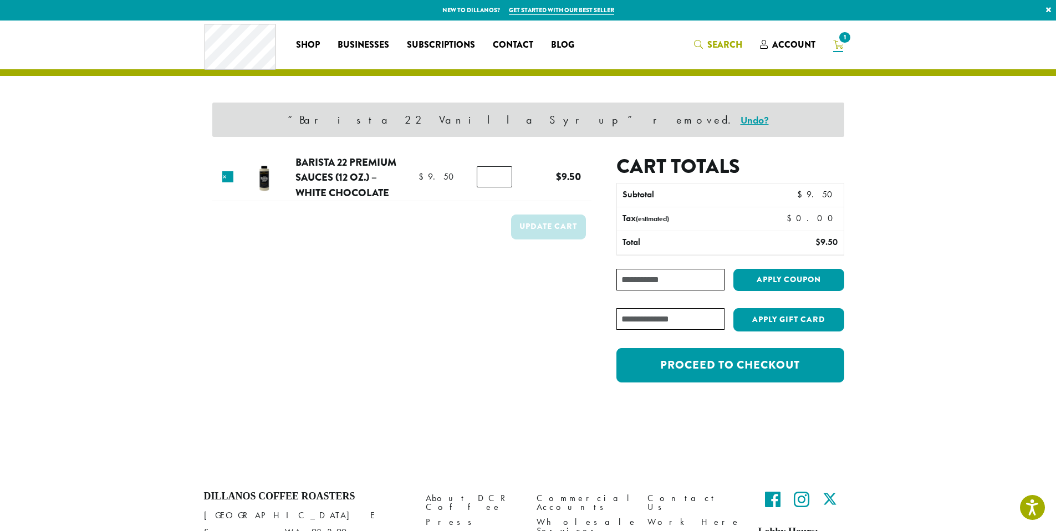
click at [730, 44] on span "Search" at bounding box center [724, 44] width 35 height 13
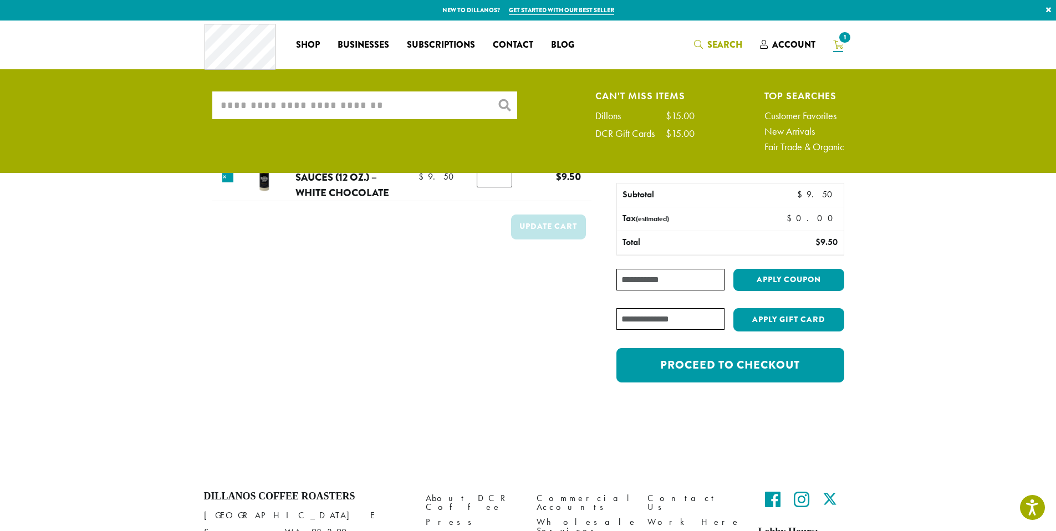
click at [254, 100] on input "What are you searching for?" at bounding box center [364, 105] width 305 height 28
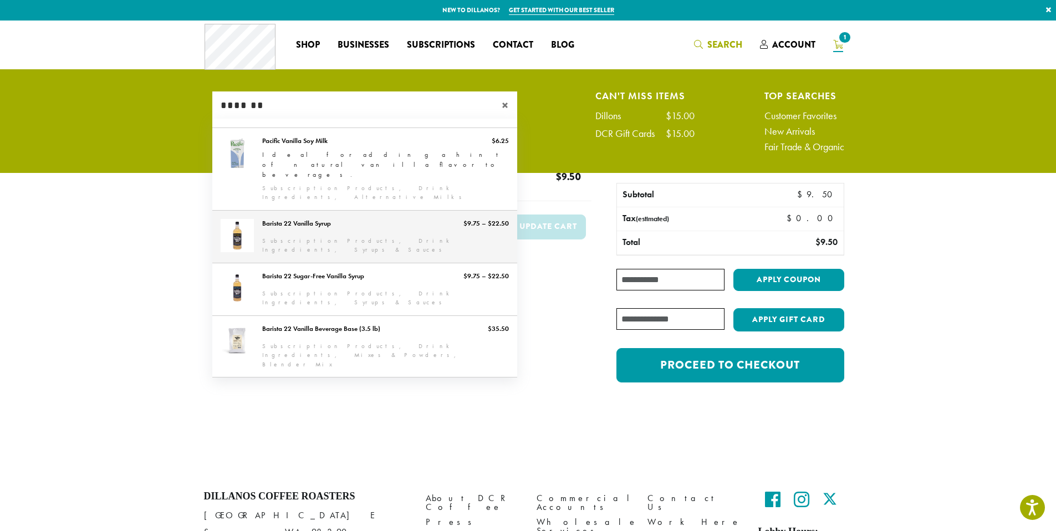
type input "*******"
click at [315, 212] on link "Barista 22 Vanilla Syrup" at bounding box center [364, 237] width 305 height 52
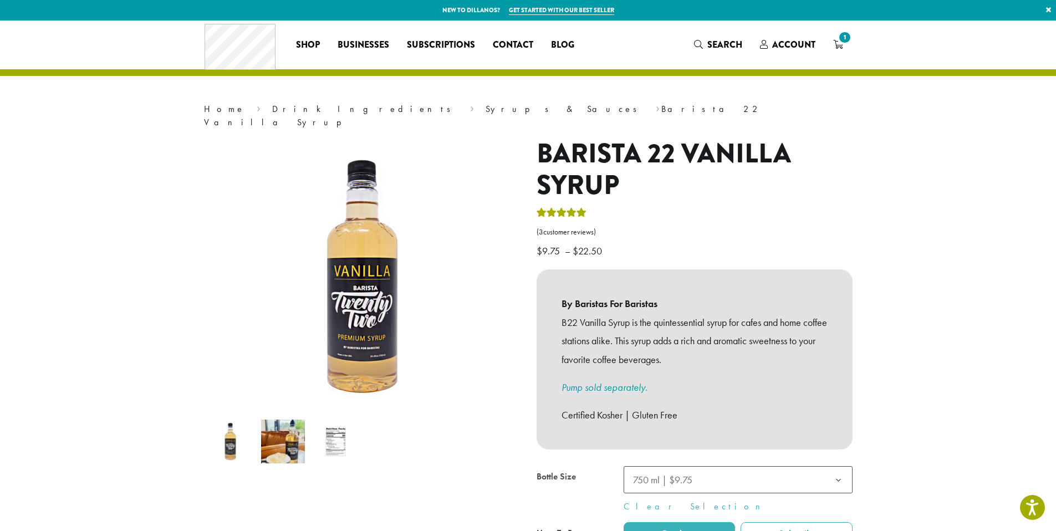
scroll to position [185, 0]
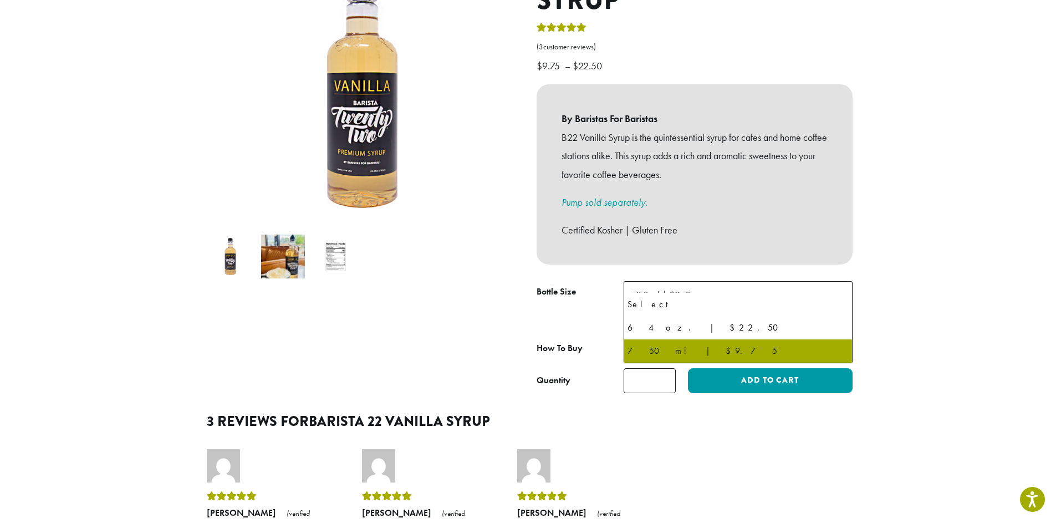
click at [676, 288] on span "750 ml | $9.75" at bounding box center [662, 294] width 59 height 13
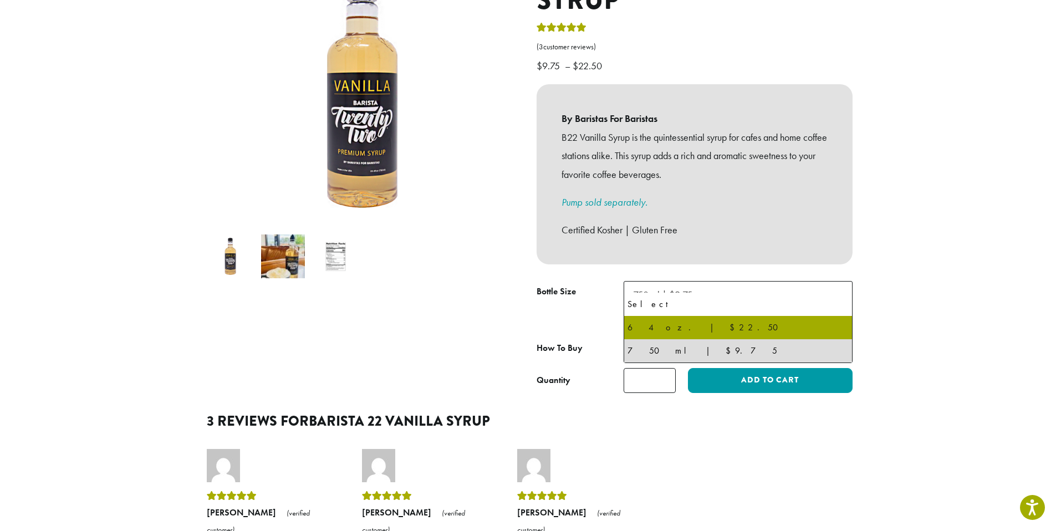
select select "*****"
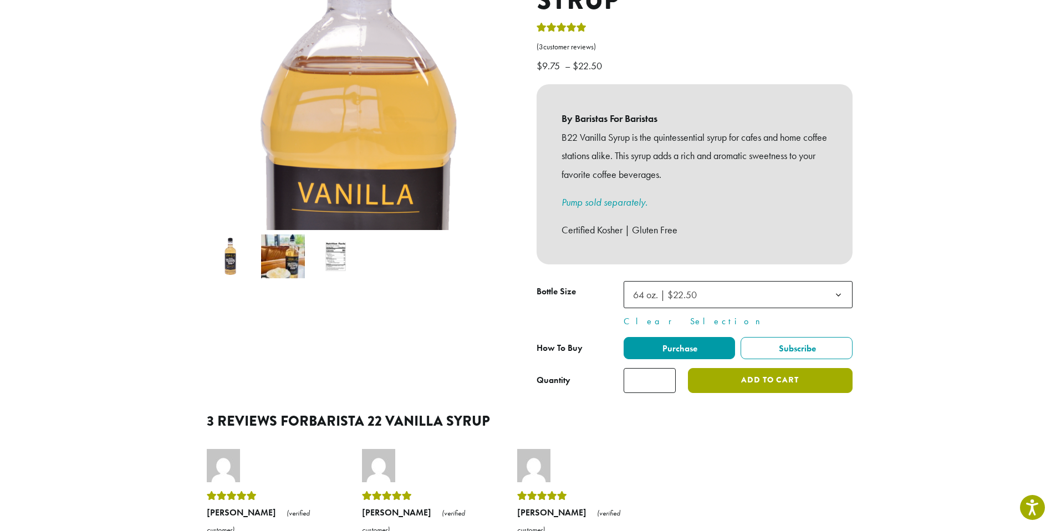
click at [796, 374] on button "Add to cart" at bounding box center [770, 380] width 164 height 25
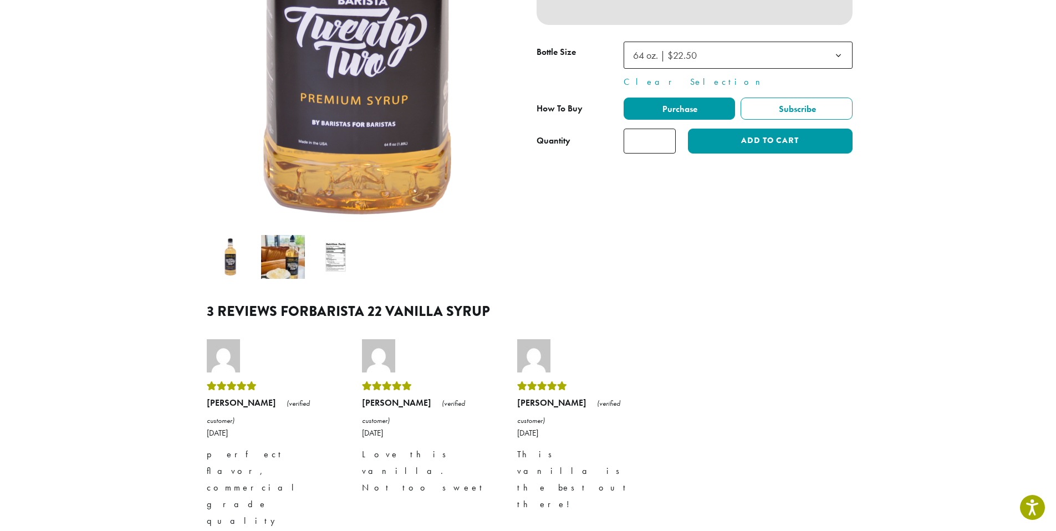
scroll to position [368, 0]
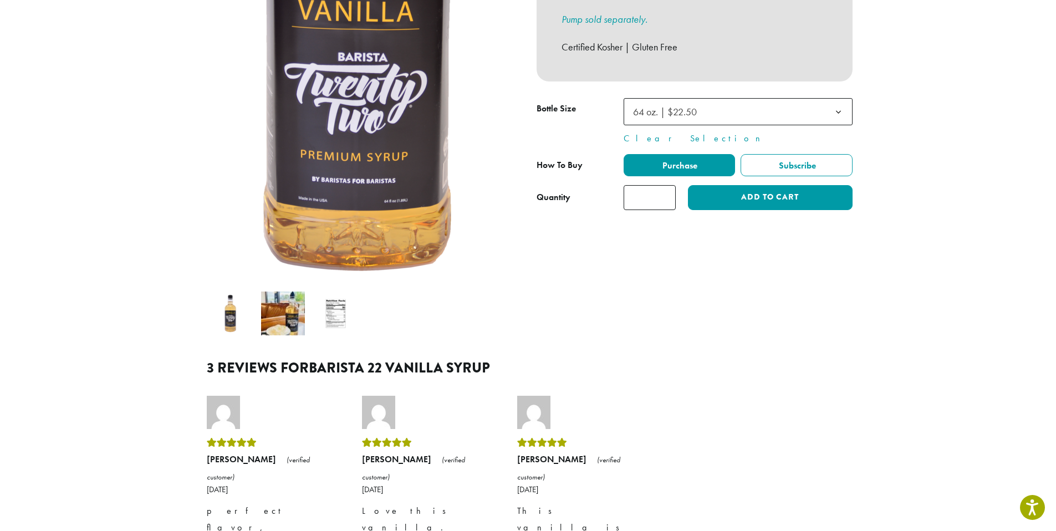
click at [237, 300] on img at bounding box center [230, 314] width 44 height 44
click at [339, 300] on img at bounding box center [336, 314] width 44 height 44
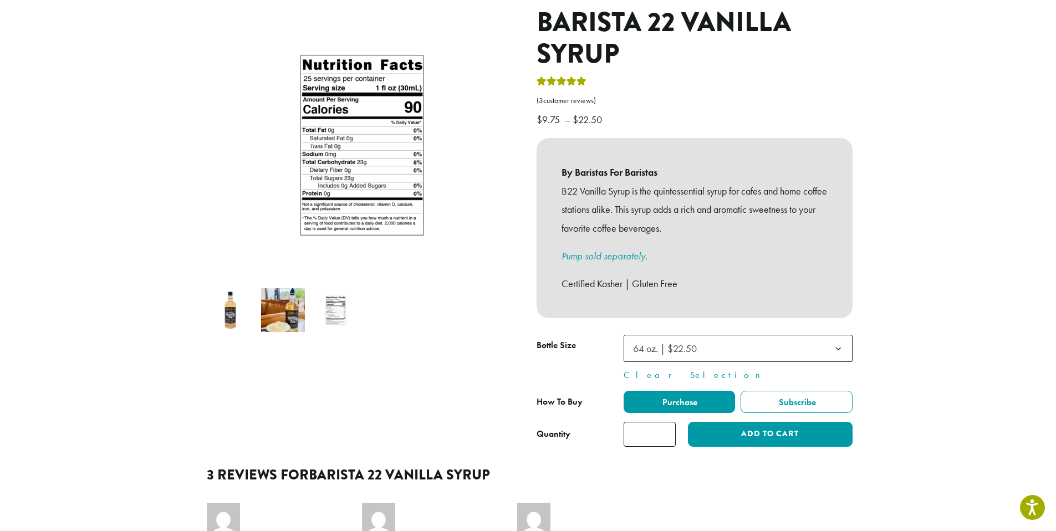
scroll to position [0, 0]
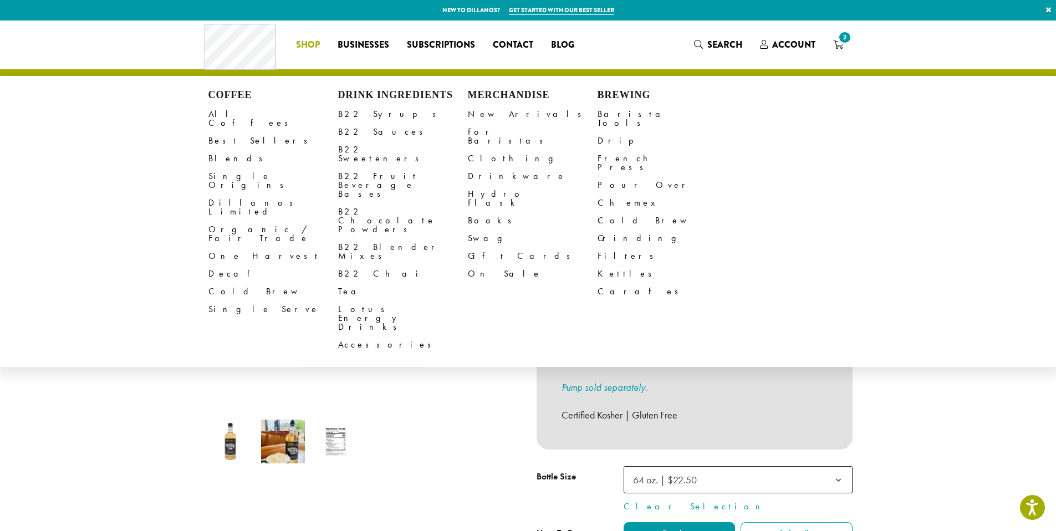
click at [730, 41] on div "Coffee All Coffees Best Sellers Blends Single Origins Dillanos Limited Organic …" at bounding box center [529, 45] width 648 height 46
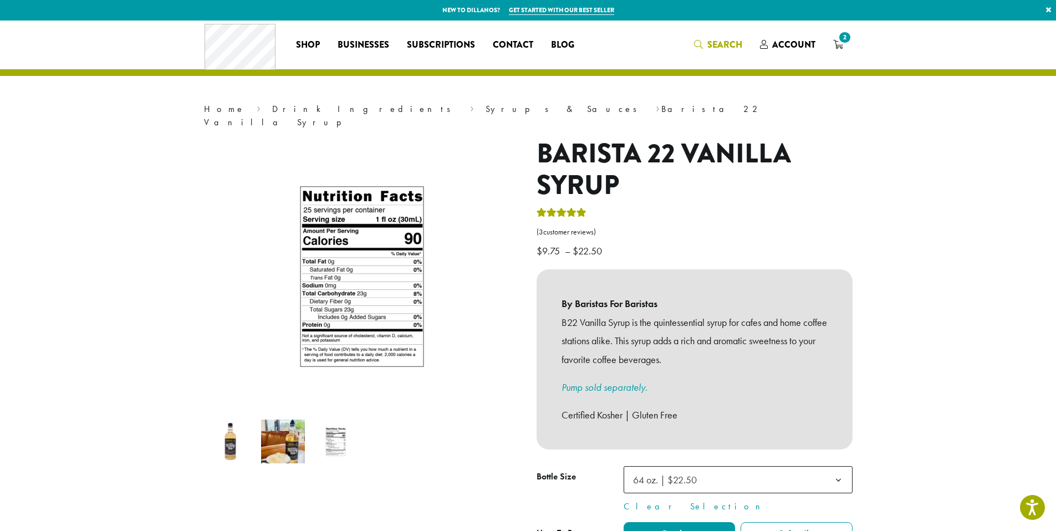
click at [701, 42] on icon "Search" at bounding box center [698, 44] width 9 height 9
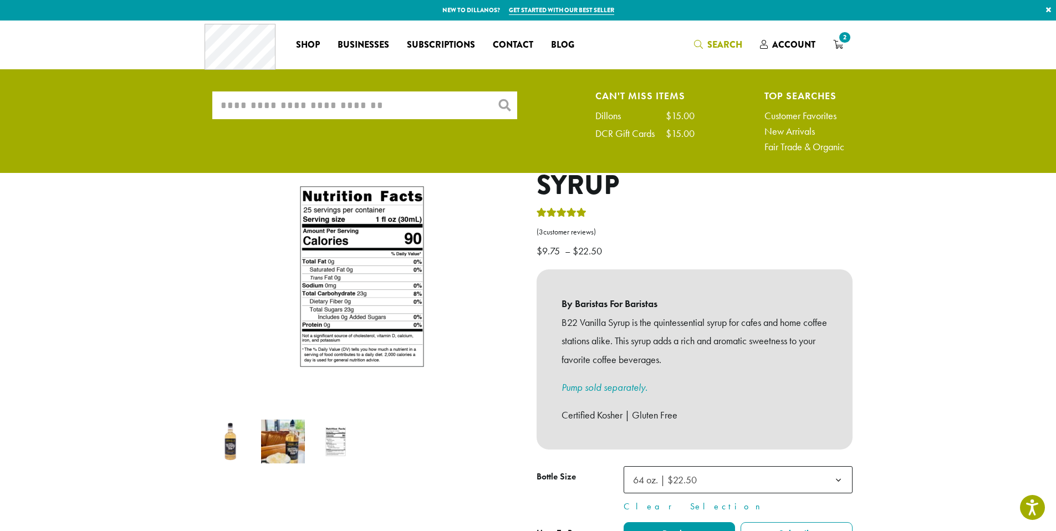
click at [409, 98] on input "What are you searching for?" at bounding box center [364, 105] width 305 height 28
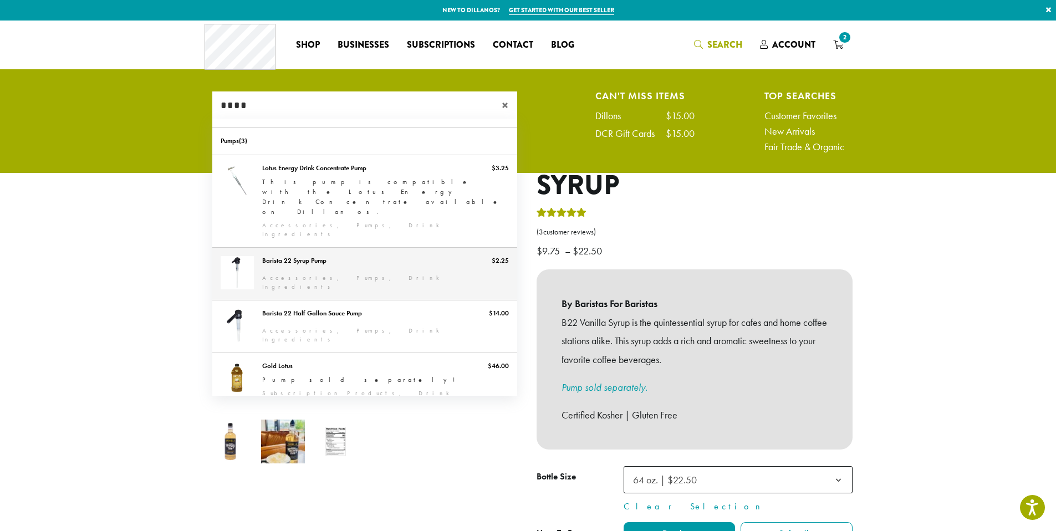
type input "****"
click at [365, 248] on link "Barista 22 Syrup Pump" at bounding box center [364, 274] width 305 height 52
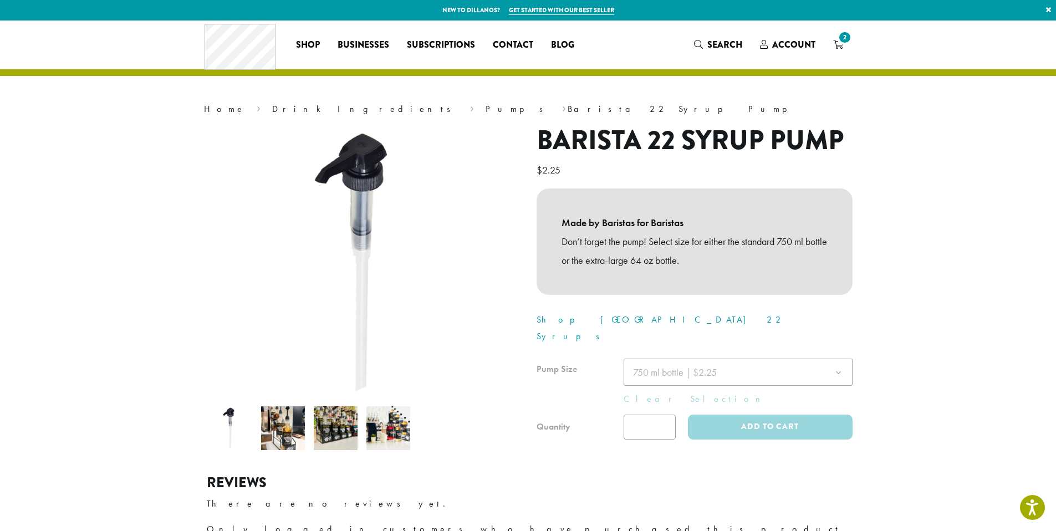
click at [297, 441] on img at bounding box center [283, 428] width 44 height 44
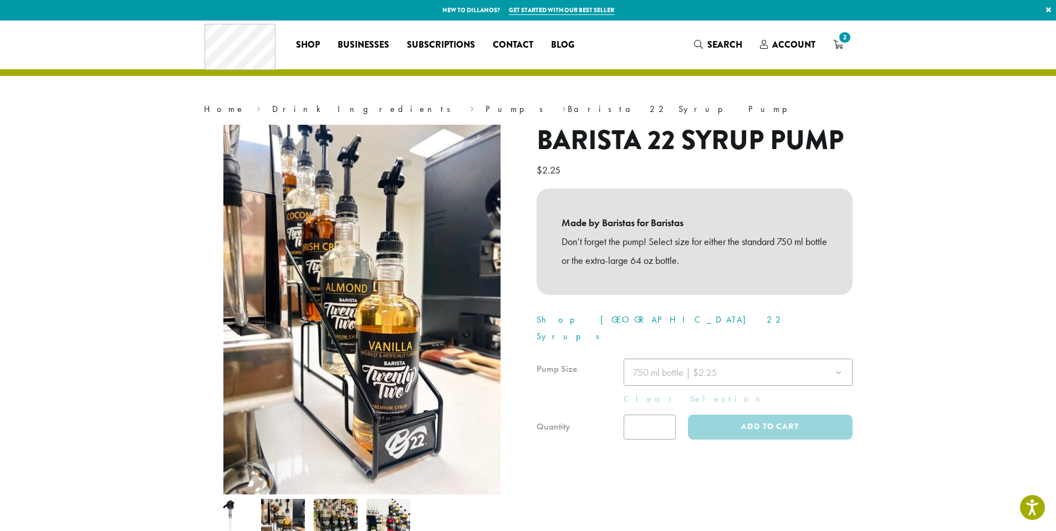
scroll to position [134, 0]
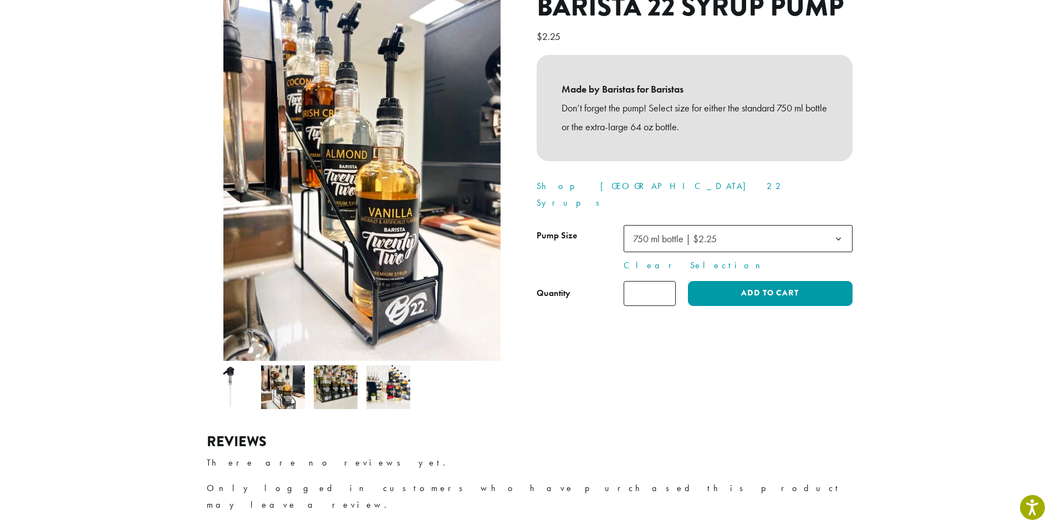
click at [334, 398] on img at bounding box center [336, 387] width 44 height 44
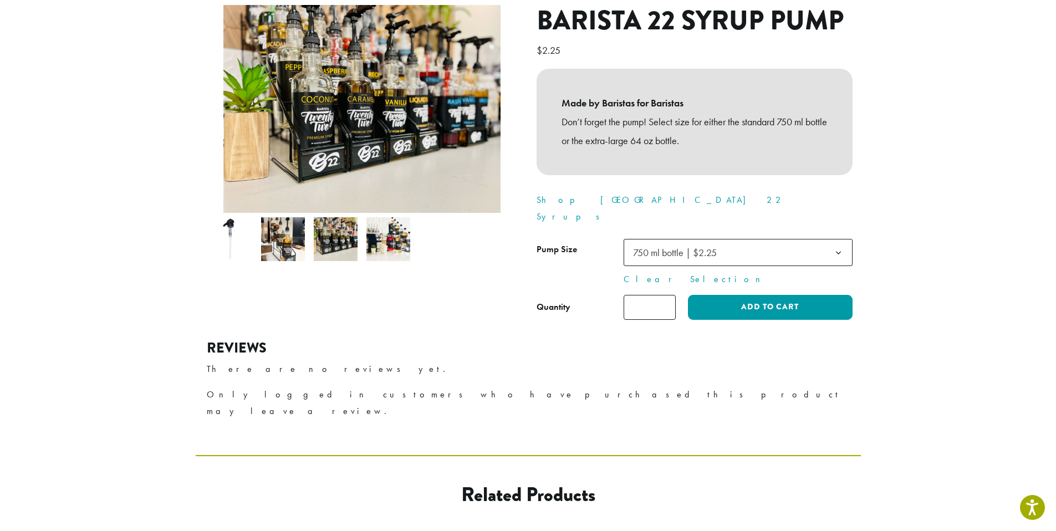
scroll to position [94, 0]
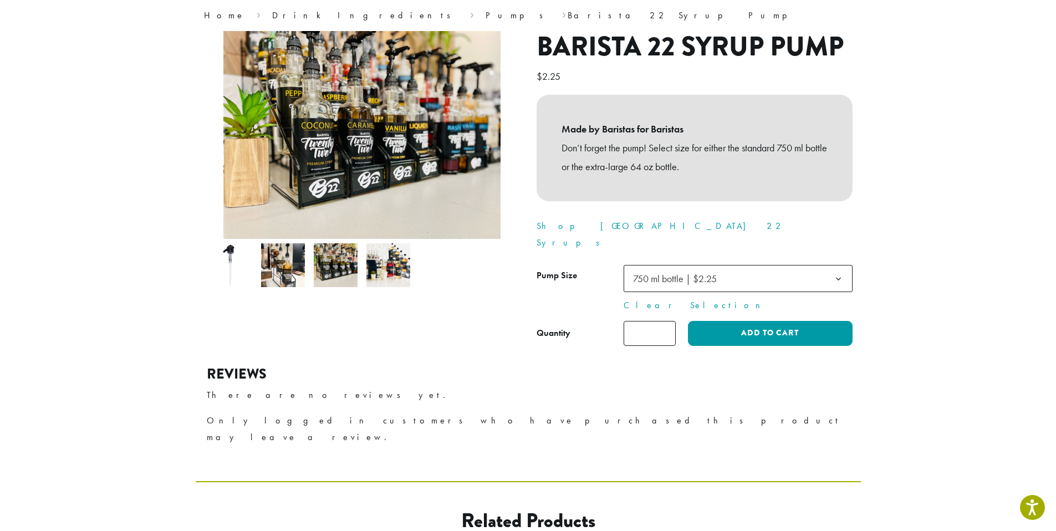
click at [400, 275] on img at bounding box center [388, 265] width 44 height 44
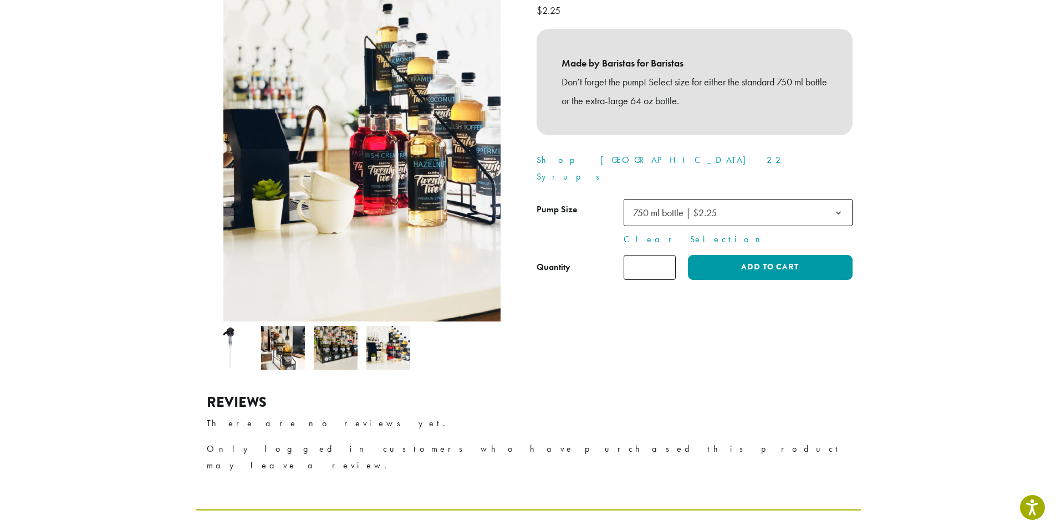
scroll to position [152, 0]
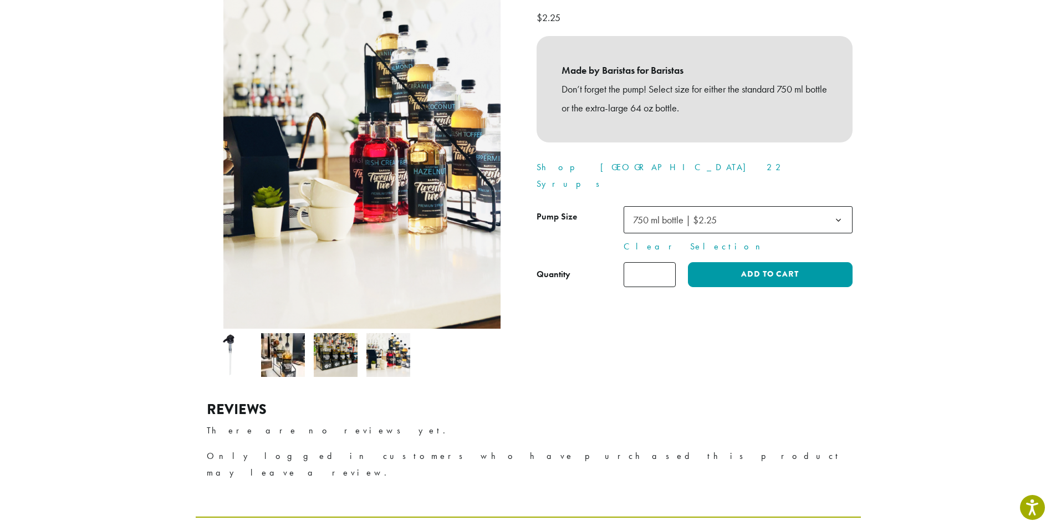
click at [238, 350] on img at bounding box center [230, 355] width 44 height 44
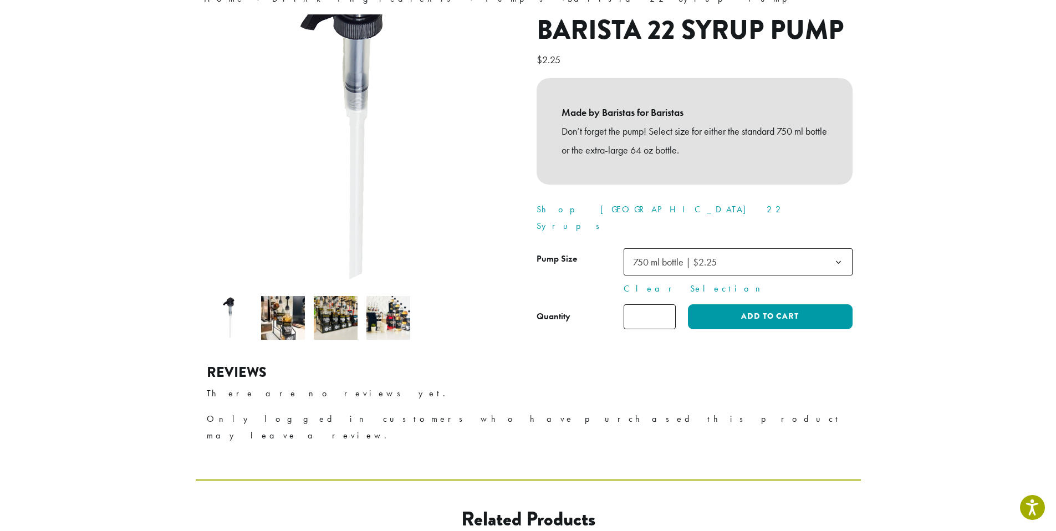
scroll to position [10, 0]
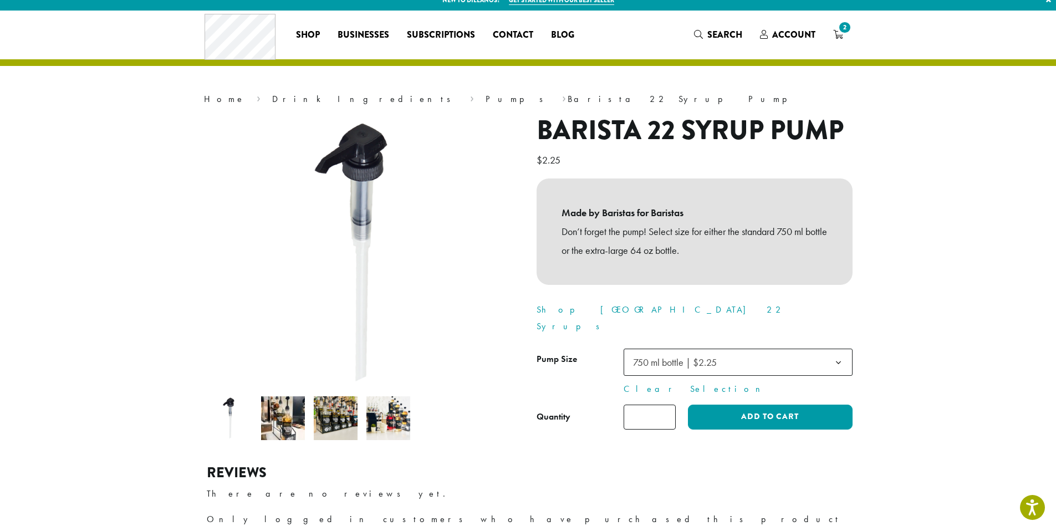
click at [693, 356] on span "750 ml bottle | $2.25" at bounding box center [675, 362] width 84 height 13
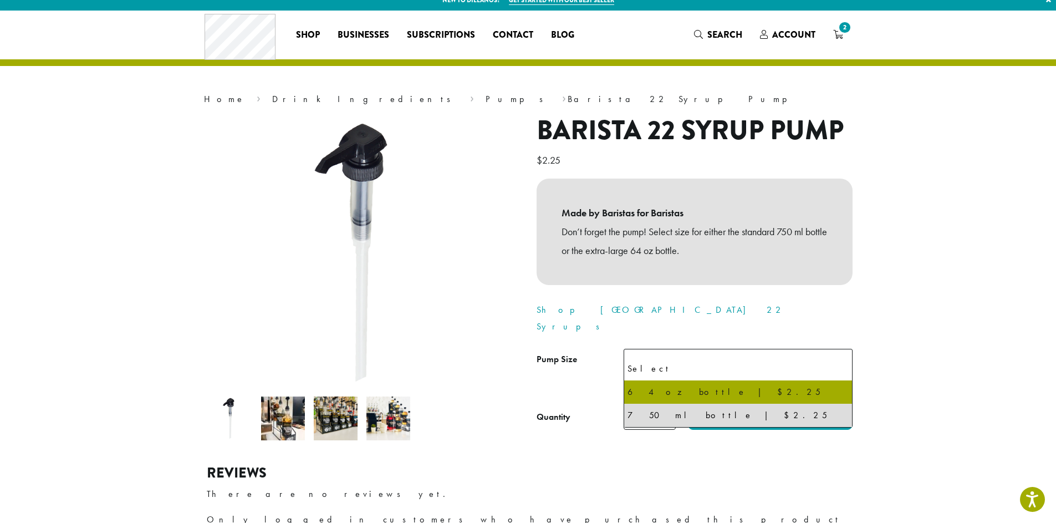
select select "**********"
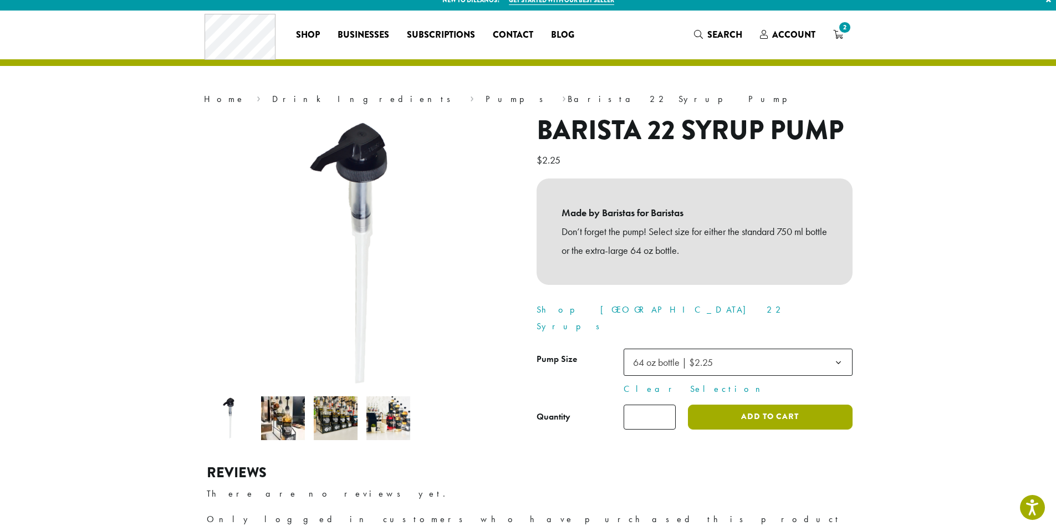
click at [761, 405] on button "Add to cart" at bounding box center [770, 417] width 164 height 25
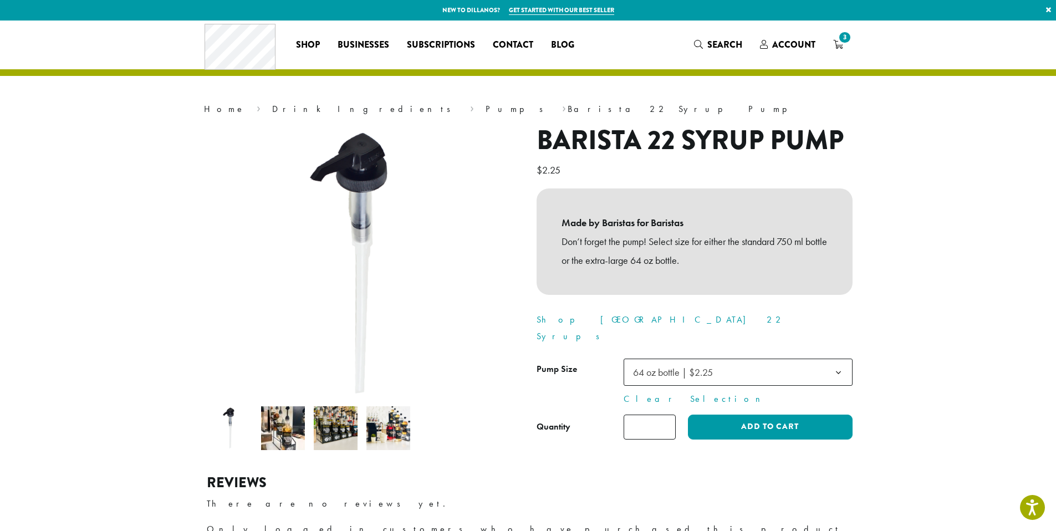
drag, startPoint x: 843, startPoint y: 41, endPoint x: 908, endPoint y: 187, distance: 159.4
click at [843, 41] on span "3" at bounding box center [844, 37] width 15 height 15
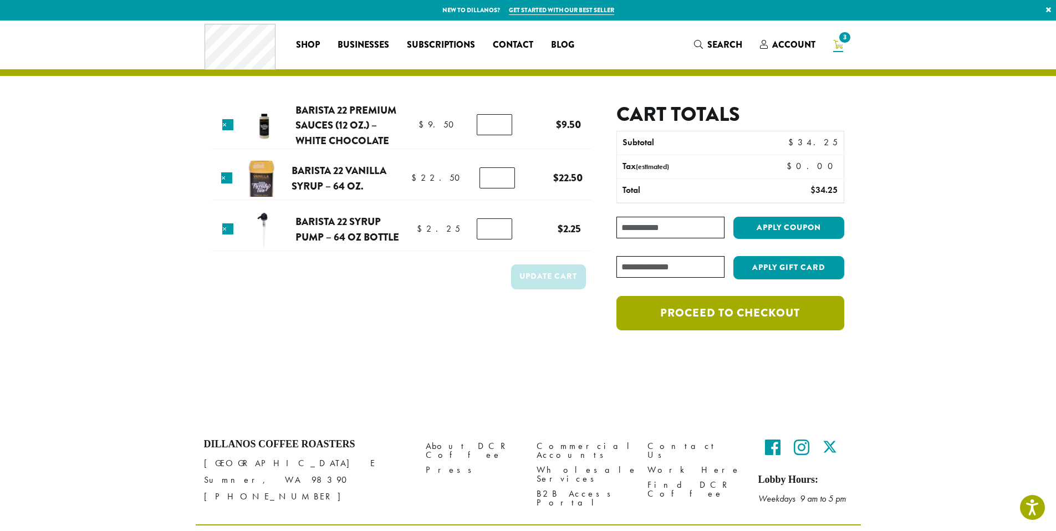
drag, startPoint x: 731, startPoint y: 325, endPoint x: 735, endPoint y: 320, distance: 6.7
click at [731, 325] on link "Proceed to checkout" at bounding box center [729, 313] width 227 height 34
click at [796, 316] on link "Proceed to checkout" at bounding box center [729, 313] width 227 height 34
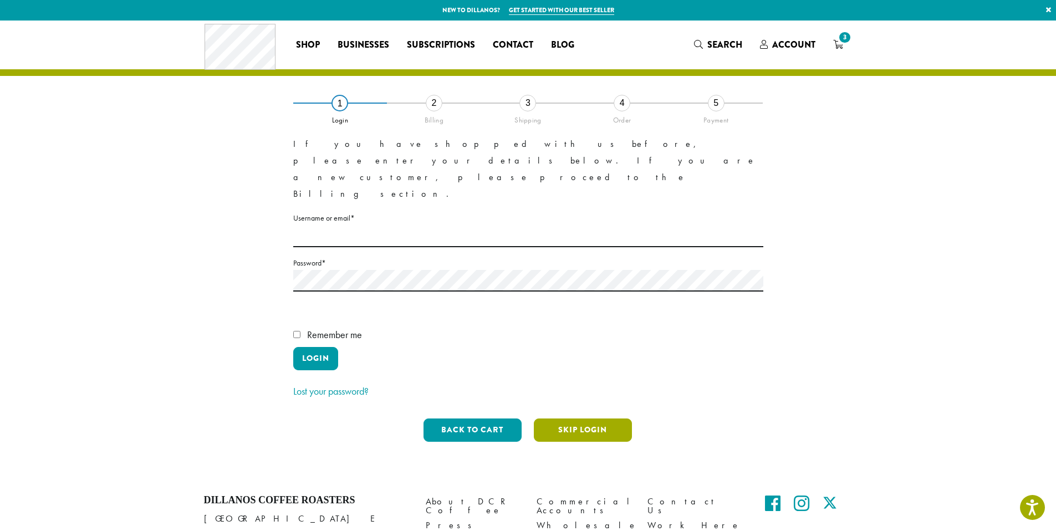
click at [614, 419] on button "Skip Login" at bounding box center [583, 430] width 98 height 23
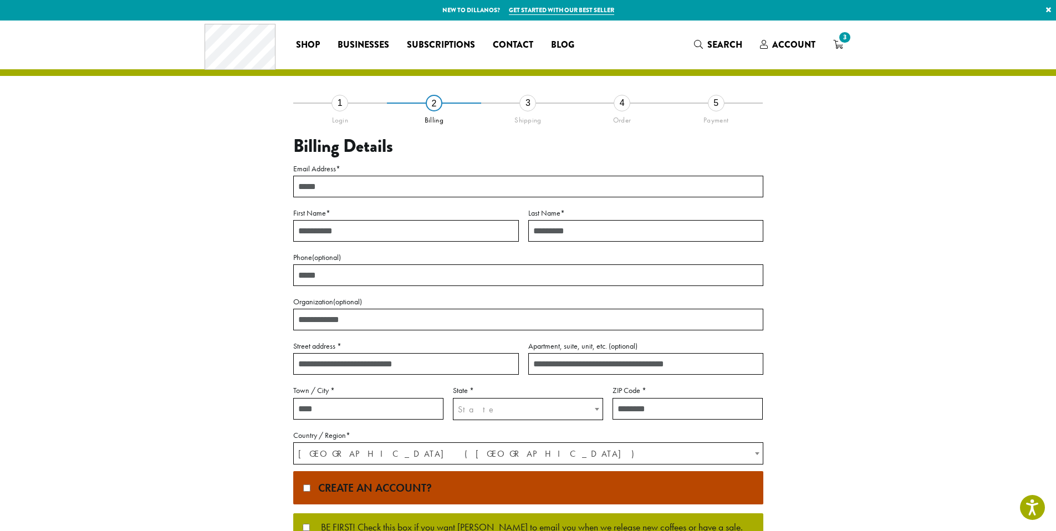
click at [421, 187] on input "Email Address *" at bounding box center [528, 187] width 470 height 22
type input "**********"
click at [356, 237] on input "First Name *" at bounding box center [406, 231] width 226 height 22
type input "*****"
click at [554, 228] on input "Last Name *" at bounding box center [645, 231] width 235 height 22
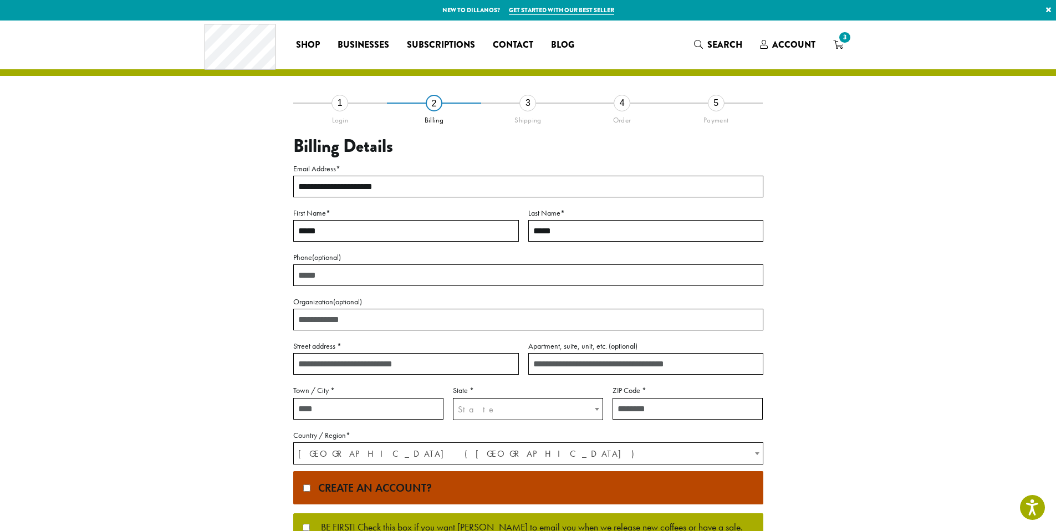
type input "*****"
click at [446, 272] on input "Phone (optional)" at bounding box center [528, 275] width 470 height 22
type input "**********"
click at [362, 366] on input "Street address *" at bounding box center [406, 364] width 226 height 22
type input "**********"
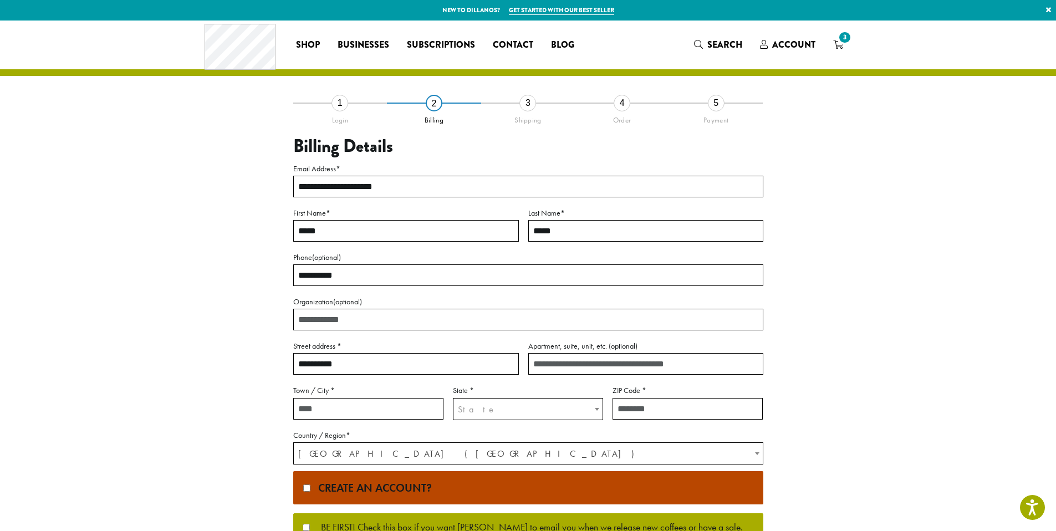
drag, startPoint x: 351, startPoint y: 405, endPoint x: 351, endPoint y: 411, distance: 5.6
click at [351, 411] on input "Town / City *" at bounding box center [368, 409] width 150 height 22
click at [352, 411] on input "Town / City *" at bounding box center [368, 409] width 150 height 22
type input "******"
click at [509, 405] on span "State" at bounding box center [527, 410] width 149 height 22
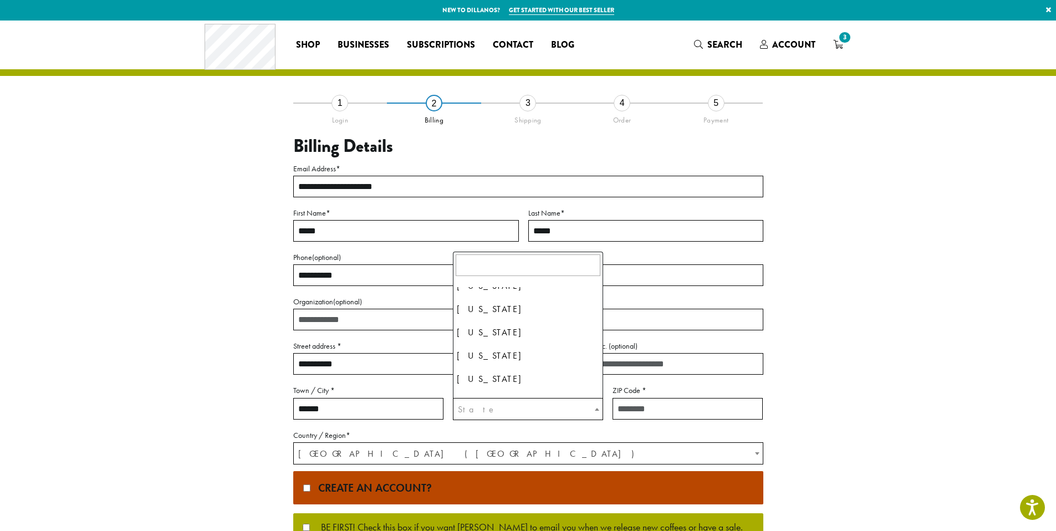
scroll to position [860, 0]
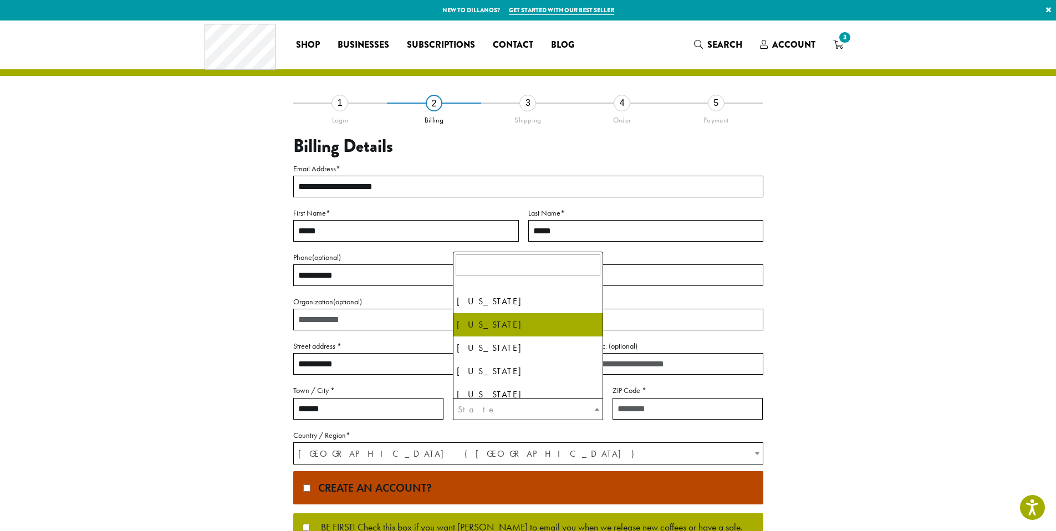
drag, startPoint x: 496, startPoint y: 325, endPoint x: 547, endPoint y: 358, distance: 60.9
select select "**"
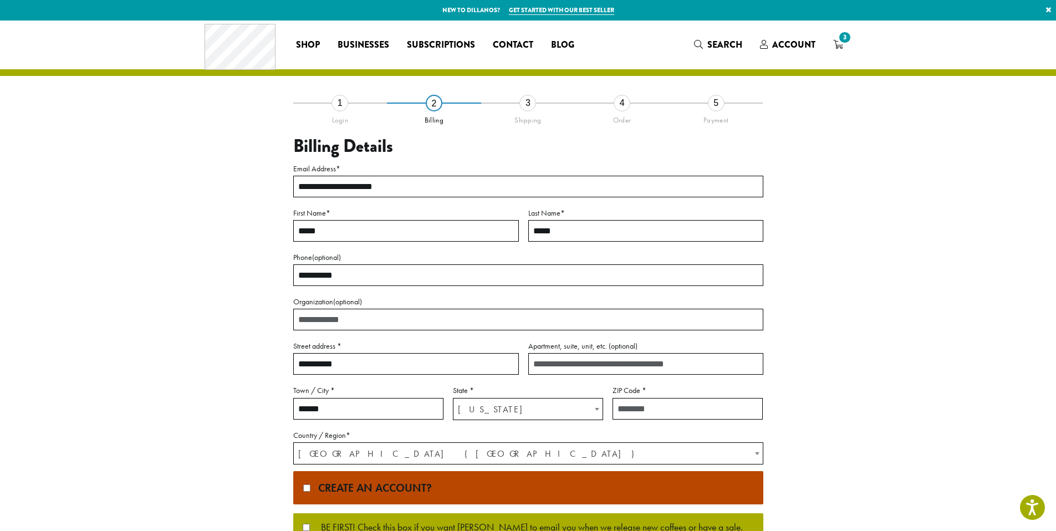
click at [626, 406] on input "ZIP Code *" at bounding box center [688, 409] width 150 height 22
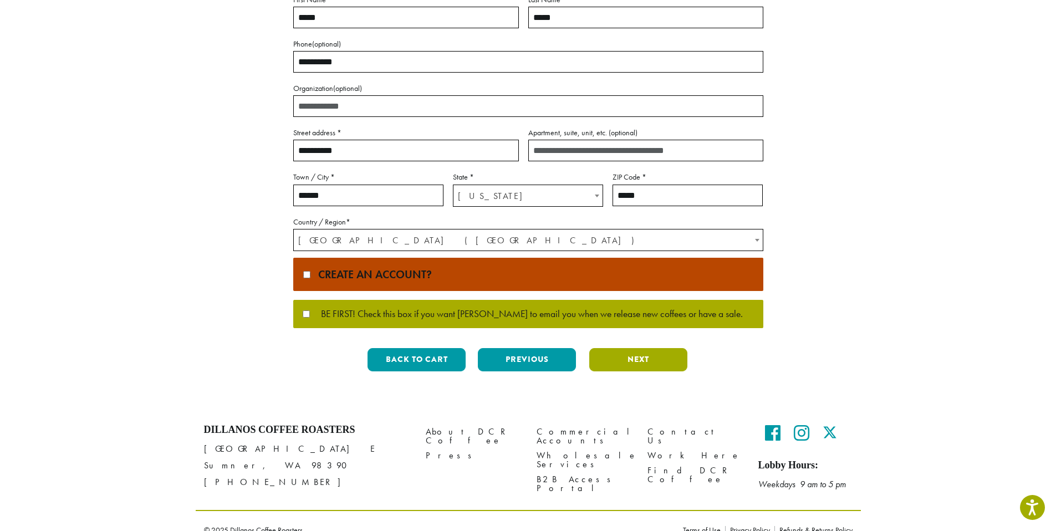
type input "*****"
click at [636, 358] on button "Next" at bounding box center [638, 359] width 98 height 23
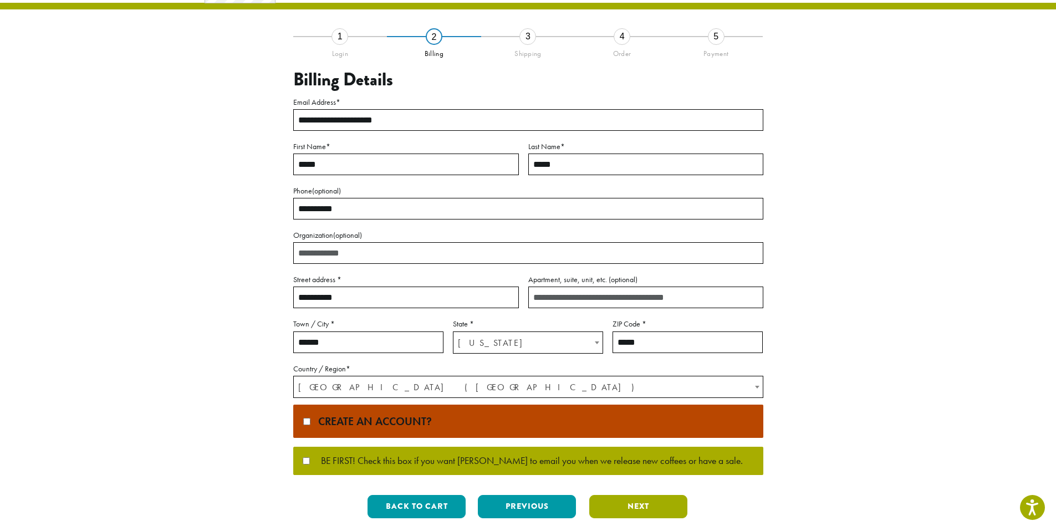
scroll to position [0, 0]
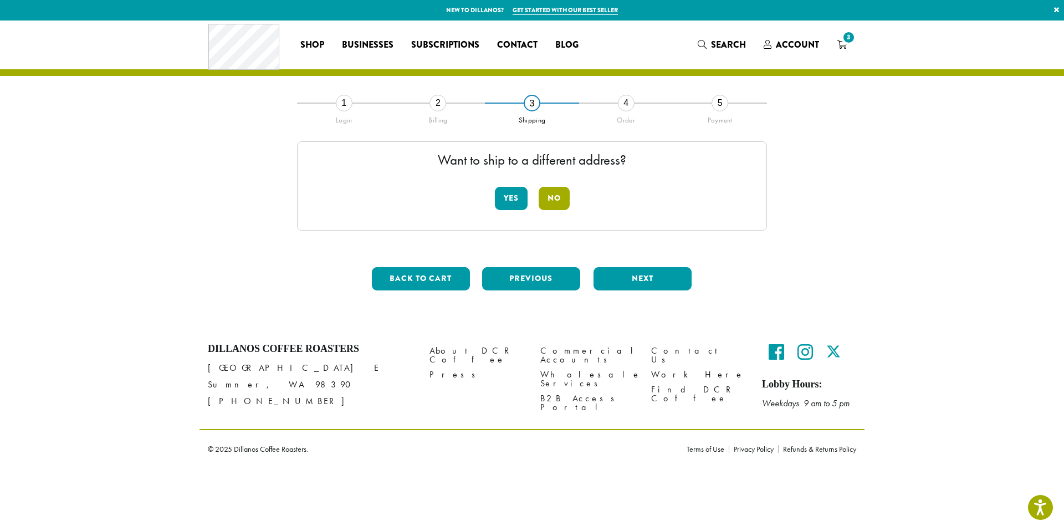
click at [558, 190] on button "No" at bounding box center [554, 198] width 31 height 23
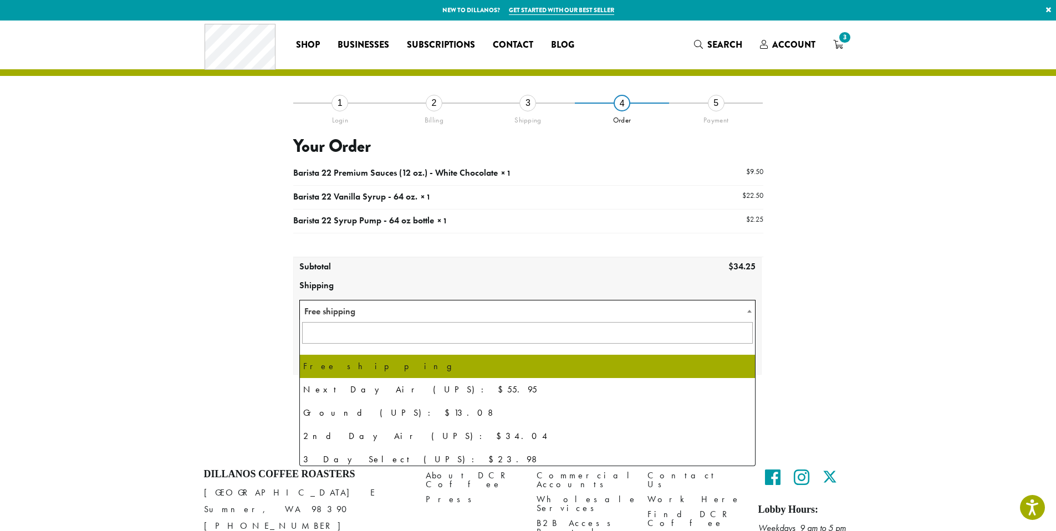
click at [633, 314] on span "Free shipping" at bounding box center [528, 311] width 456 height 22
